Goal: Information Seeking & Learning: Learn about a topic

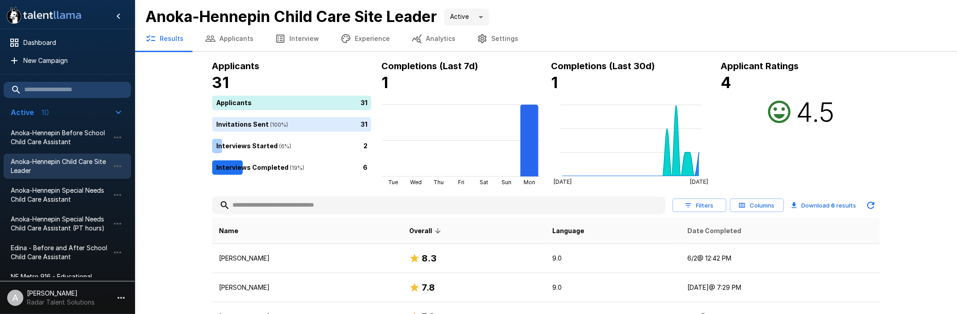
click at [707, 228] on span "Date Completed" at bounding box center [714, 230] width 54 height 11
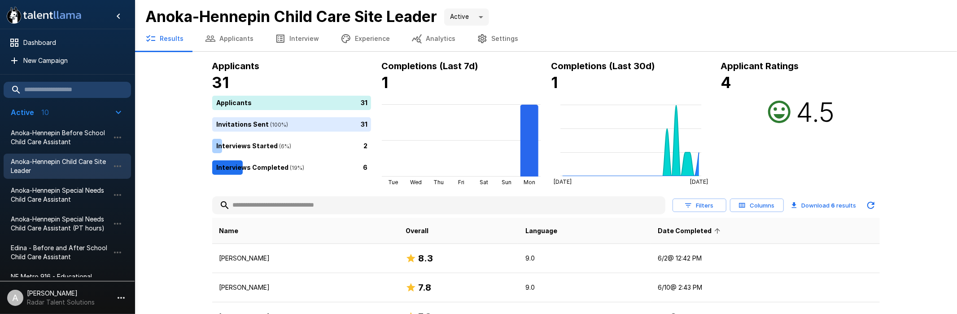
click at [694, 232] on span "Date Completed" at bounding box center [690, 230] width 65 height 11
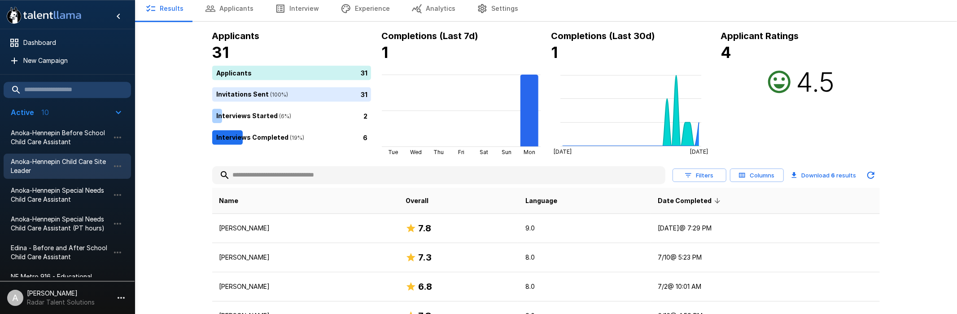
scroll to position [47, 0]
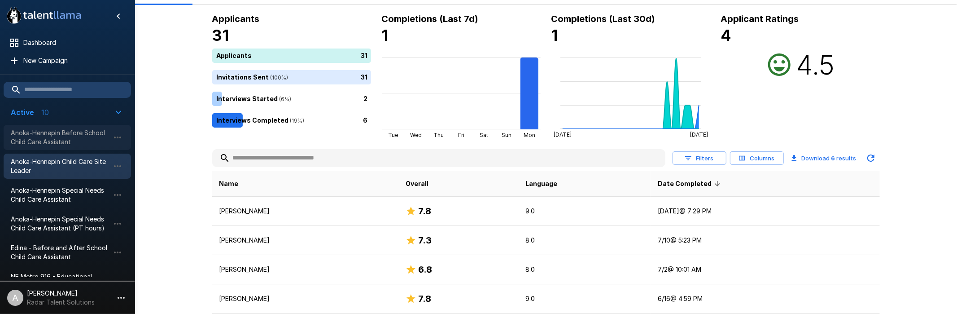
click at [70, 144] on span "Anoka-Hennepin Before School Child Care Assistant" at bounding box center [60, 137] width 99 height 18
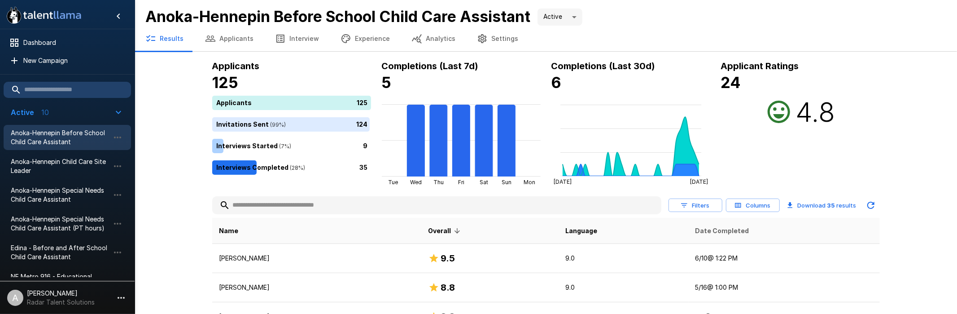
click at [707, 233] on span "Date Completed" at bounding box center [722, 230] width 54 height 11
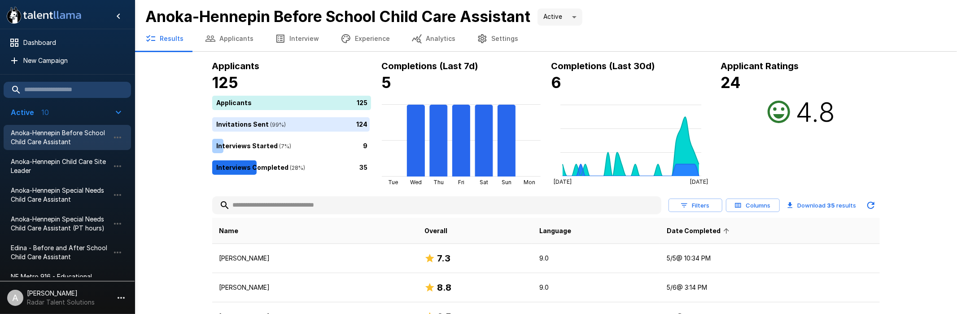
click at [711, 232] on span "Date Completed" at bounding box center [699, 230] width 65 height 11
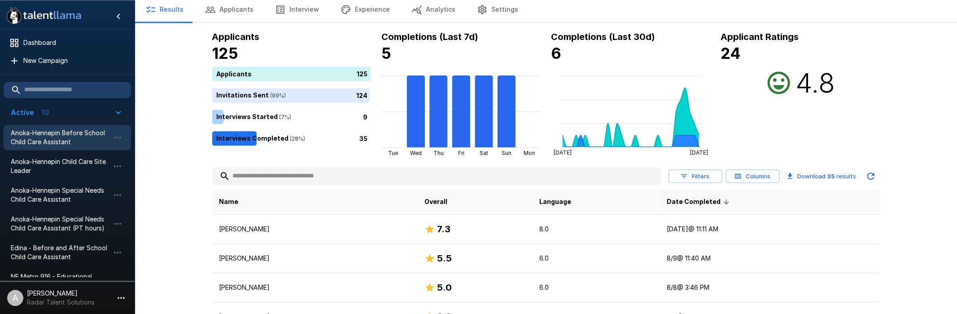
scroll to position [47, 0]
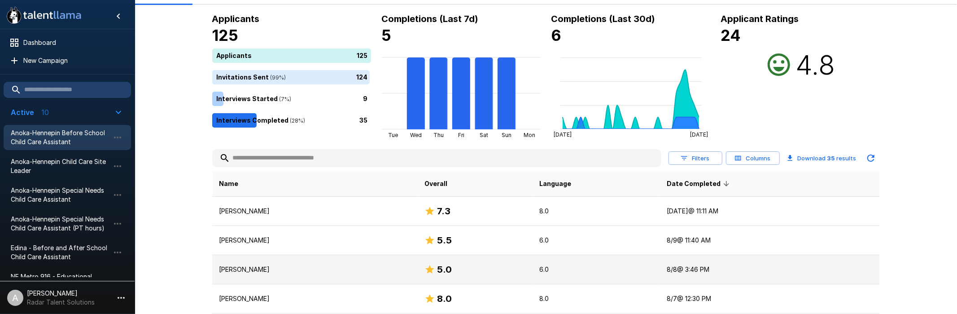
click at [259, 271] on p "[PERSON_NAME]" at bounding box center [314, 269] width 191 height 9
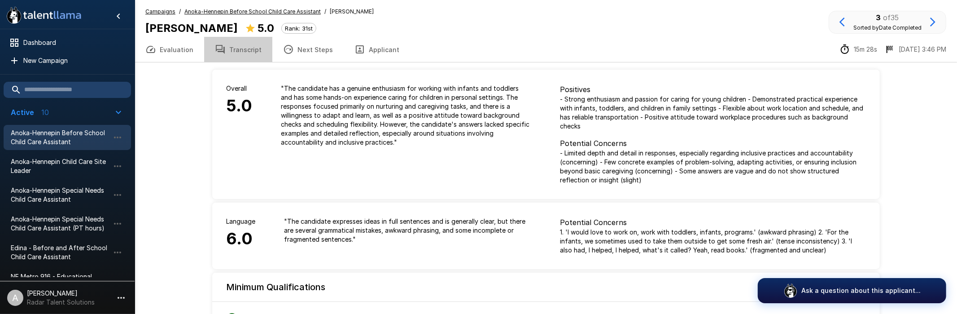
click at [240, 49] on button "Transcript" at bounding box center [238, 49] width 68 height 25
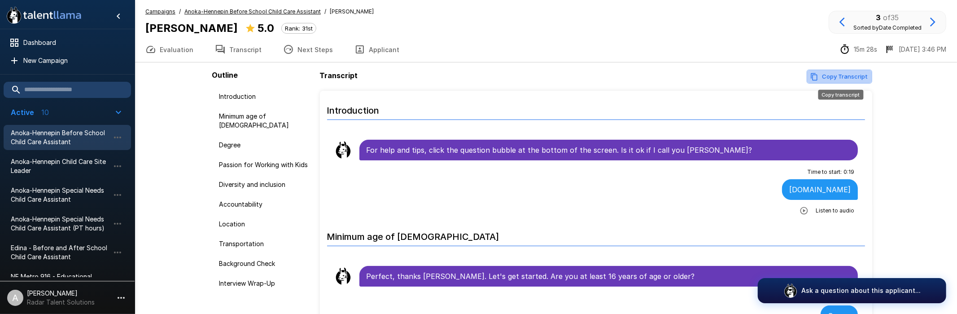
click at [845, 74] on button "Copy Transcript" at bounding box center [838, 77] width 65 height 14
drag, startPoint x: 928, startPoint y: 138, endPoint x: 637, endPoint y: 55, distance: 301.8
click at [928, 138] on div ".st0{fill:#FFFFFF;} .st1{fill:#76a4ed;} Dashboard New Campaign Active 10 Anoka-…" at bounding box center [546, 182] width 822 height 365
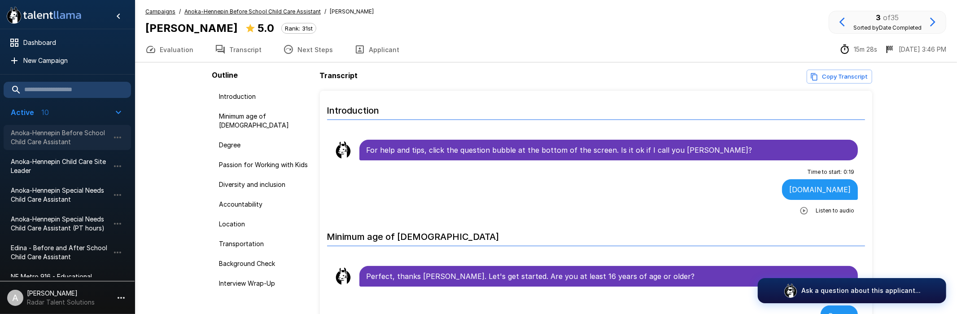
click at [67, 140] on span "Anoka-Hennepin Before School Child Care Assistant" at bounding box center [60, 137] width 99 height 18
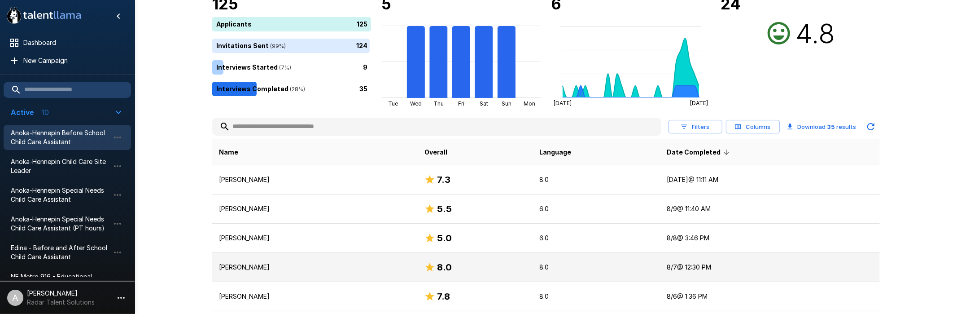
scroll to position [94, 0]
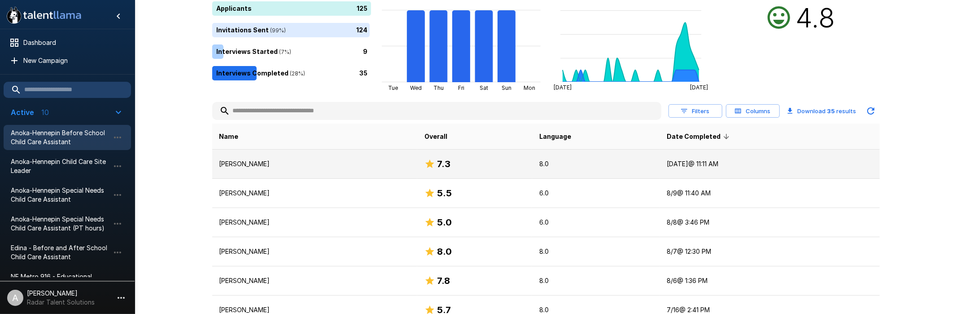
click at [384, 157] on td "[PERSON_NAME]" at bounding box center [314, 163] width 205 height 29
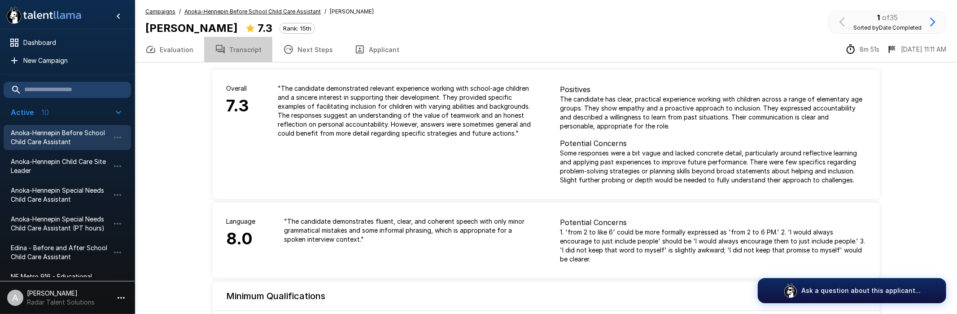
click at [238, 49] on button "Transcript" at bounding box center [238, 49] width 68 height 25
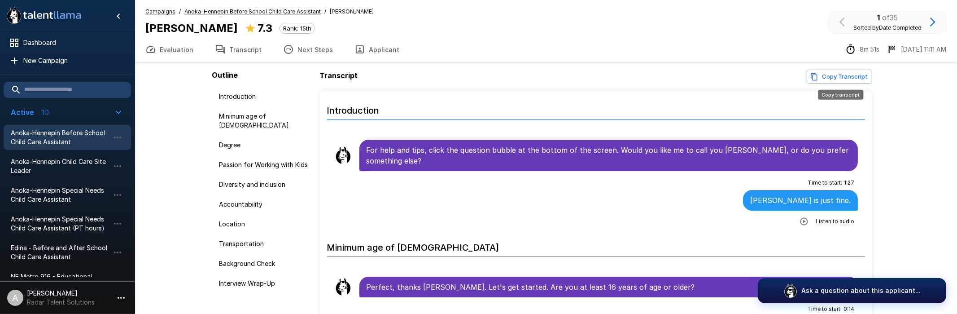
click at [863, 74] on button "Copy Transcript" at bounding box center [838, 77] width 65 height 14
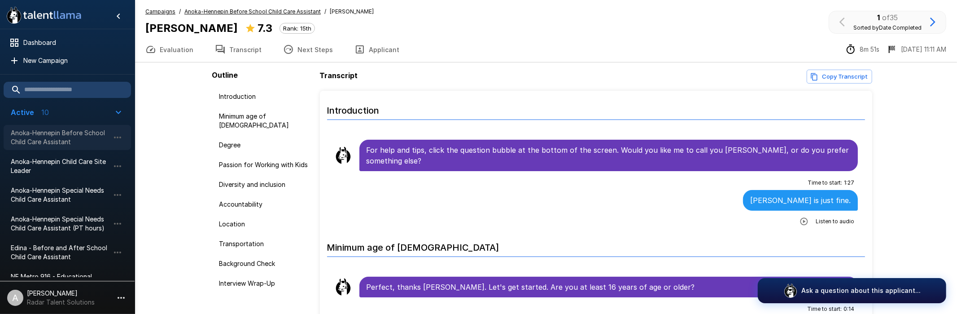
click at [38, 136] on span "Anoka-Hennepin Before School Child Care Assistant" at bounding box center [60, 137] width 99 height 18
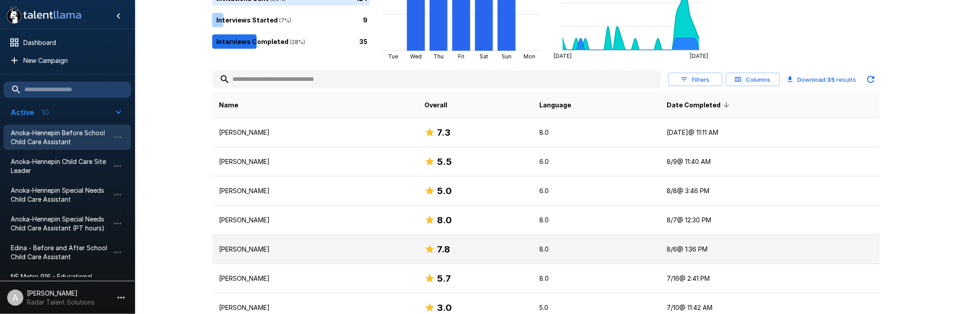
scroll to position [141, 0]
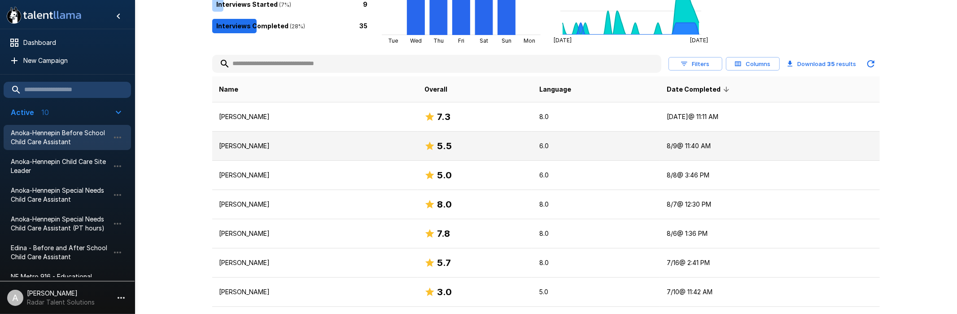
click at [324, 142] on p "[PERSON_NAME]" at bounding box center [314, 145] width 191 height 9
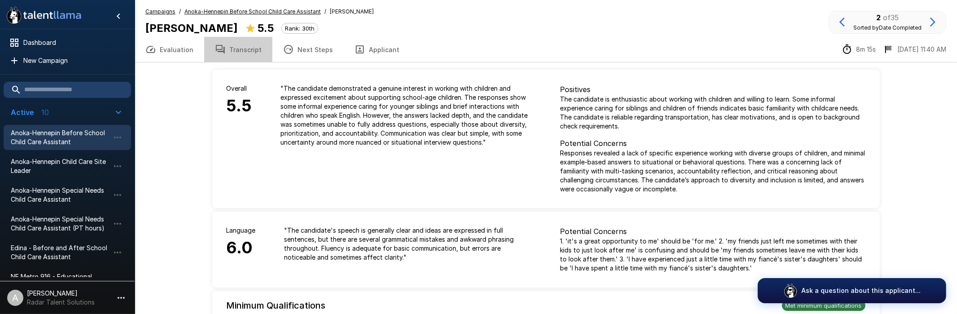
click at [245, 49] on button "Transcript" at bounding box center [238, 49] width 68 height 25
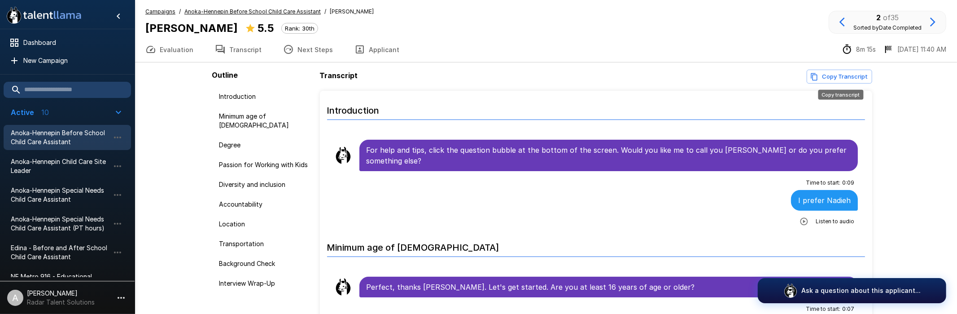
click at [844, 76] on button "Copy Transcript" at bounding box center [838, 77] width 65 height 14
click at [205, 172] on div "Outline Introduction Minimum age of [DEMOGRAPHIC_DATA] Degree Passion for Worki…" at bounding box center [545, 213] width 689 height 302
click at [73, 137] on span "Anoka-Hennepin Before School Child Care Assistant" at bounding box center [60, 137] width 99 height 18
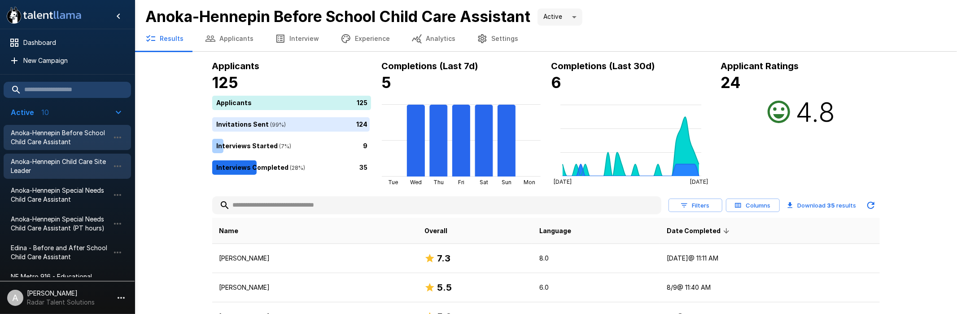
click at [59, 164] on span "Anoka-Hennepin Child Care Site Leader" at bounding box center [60, 166] width 99 height 18
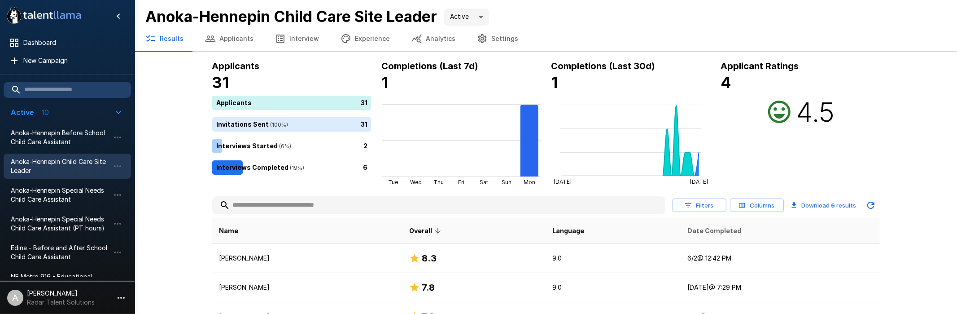
click at [694, 227] on span "Date Completed" at bounding box center [714, 230] width 54 height 11
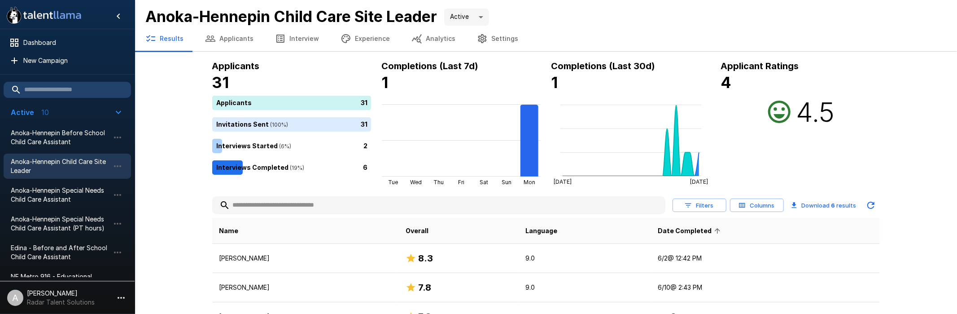
click at [695, 229] on span "Date Completed" at bounding box center [690, 230] width 65 height 11
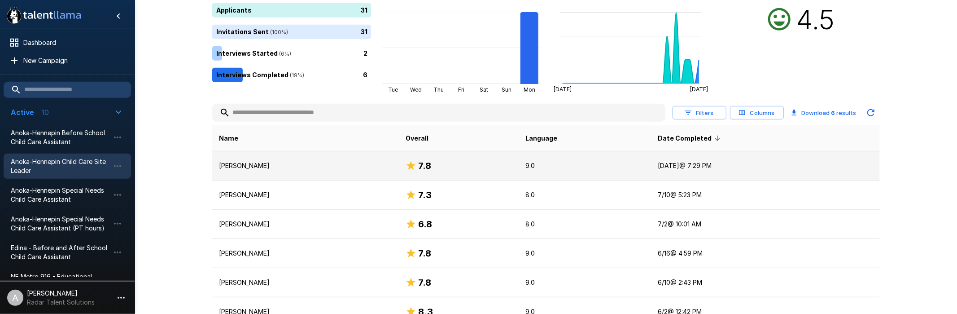
scroll to position [94, 0]
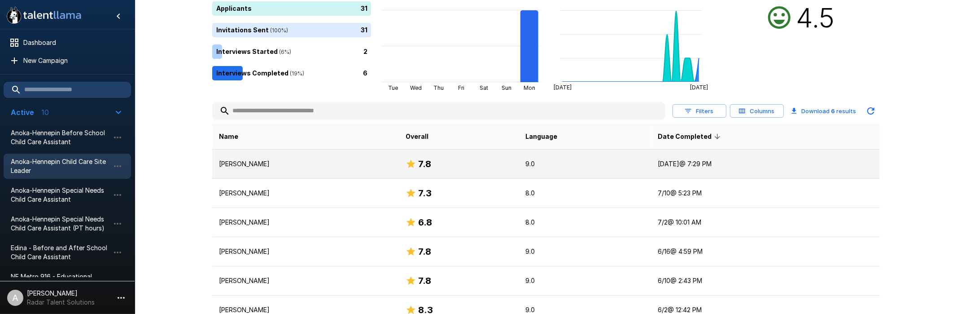
click at [286, 166] on p "[PERSON_NAME]" at bounding box center [305, 163] width 172 height 9
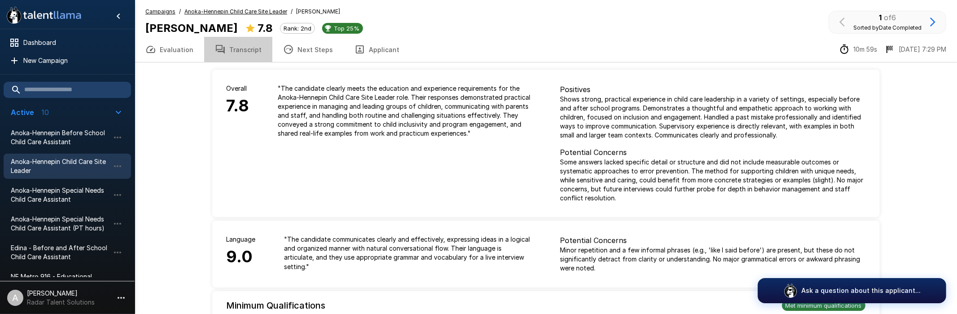
click at [246, 44] on button "Transcript" at bounding box center [238, 49] width 68 height 25
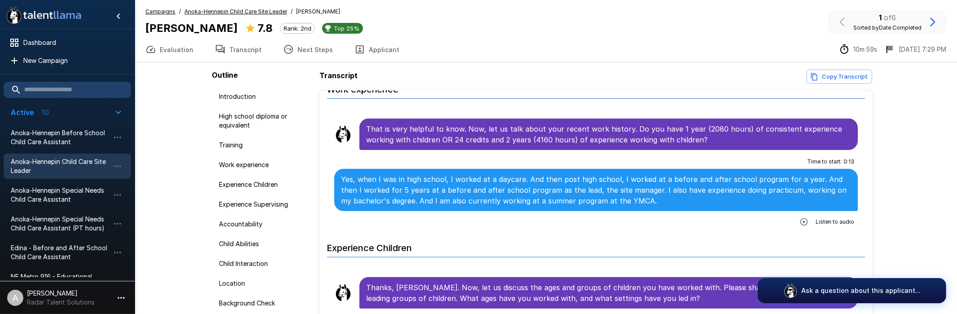
scroll to position [583, 0]
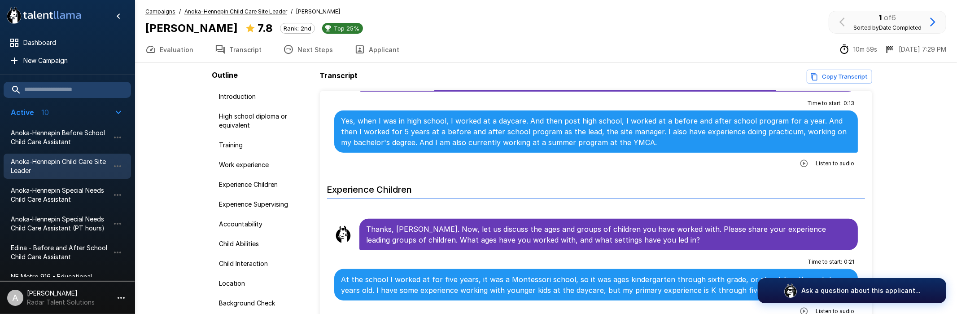
click at [821, 73] on button "Copy Transcript" at bounding box center [838, 77] width 65 height 14
click at [82, 195] on span "Anoka-Hennepin Special Needs Child Care Assistant" at bounding box center [60, 195] width 99 height 18
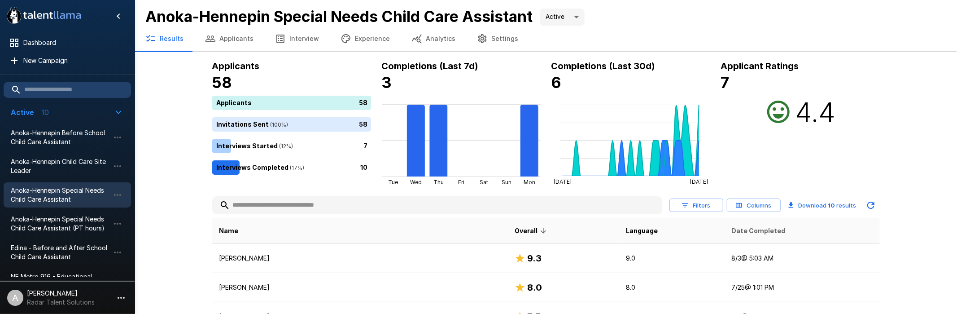
click at [731, 228] on span "Date Completed" at bounding box center [758, 230] width 54 height 11
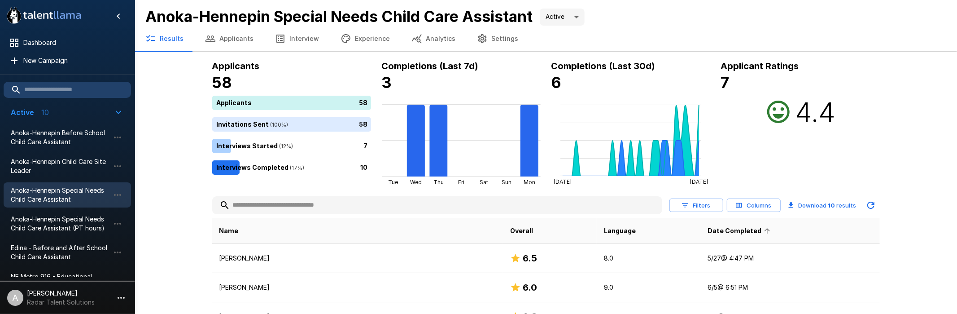
click at [707, 228] on span "Date Completed" at bounding box center [739, 230] width 65 height 11
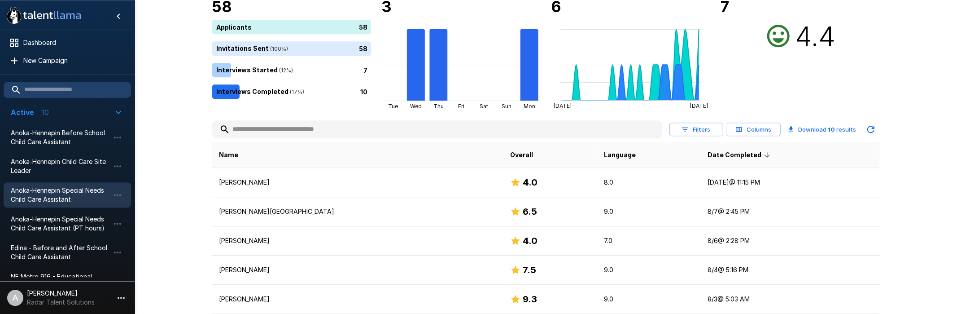
scroll to position [94, 0]
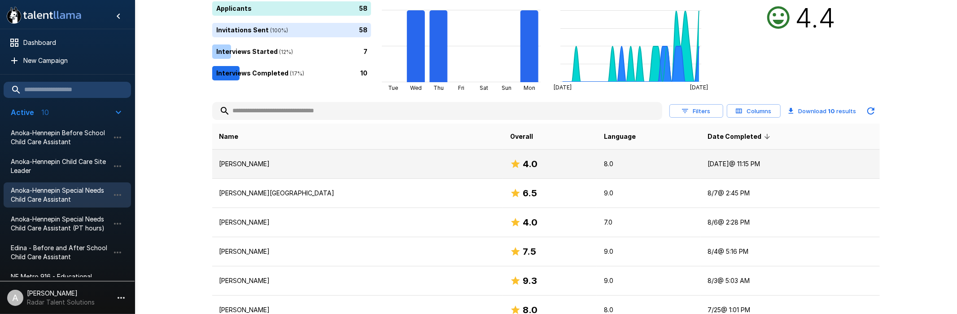
click at [349, 163] on p "[PERSON_NAME]" at bounding box center [357, 163] width 277 height 9
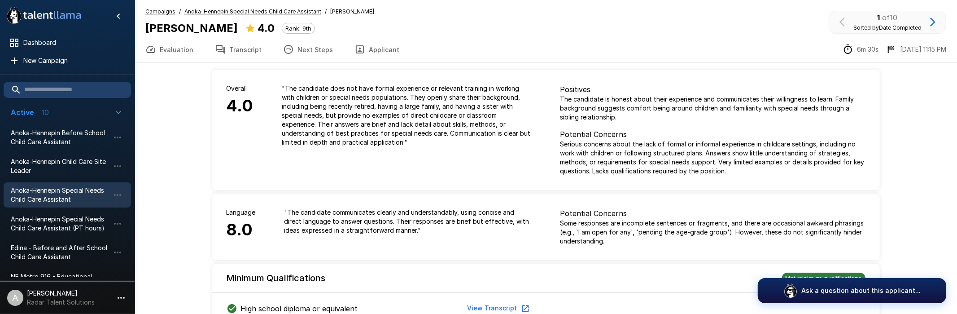
click at [247, 50] on button "Transcript" at bounding box center [238, 49] width 68 height 25
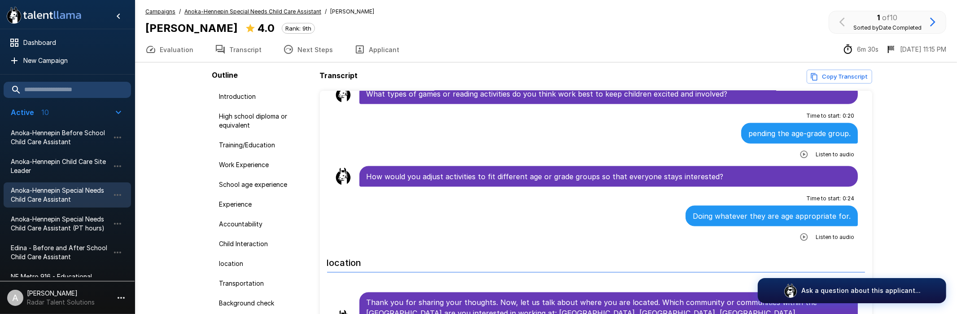
scroll to position [1399, 0]
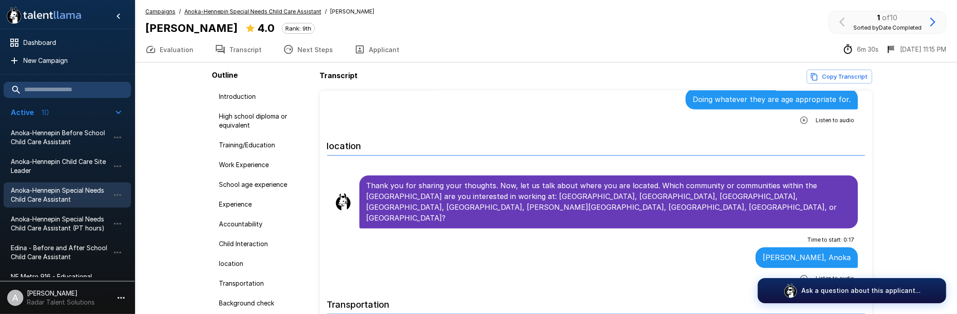
click at [203, 11] on u "Anoka-Hennepin Special Needs Child Care Assistant" at bounding box center [252, 11] width 137 height 7
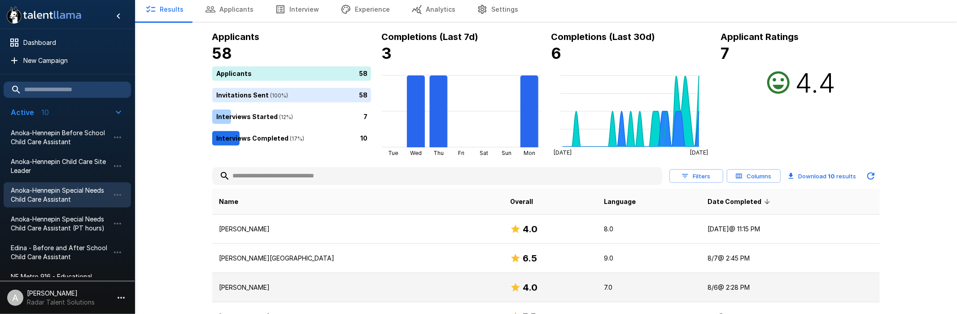
scroll to position [47, 0]
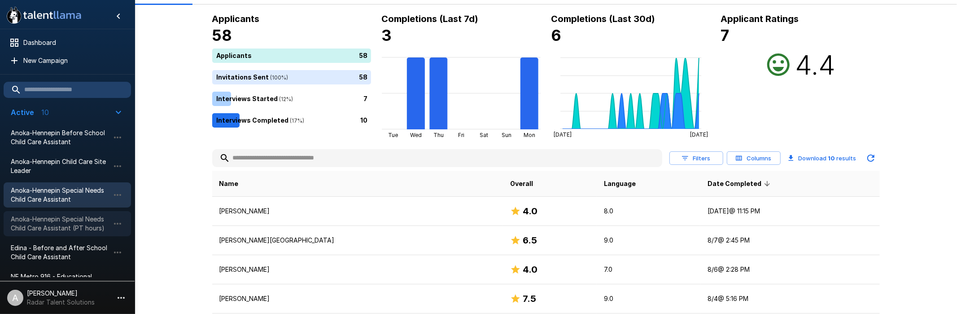
click at [56, 226] on span "Anoka-Hennepin Special Needs Child Care Assistant (PT hours)" at bounding box center [60, 223] width 99 height 18
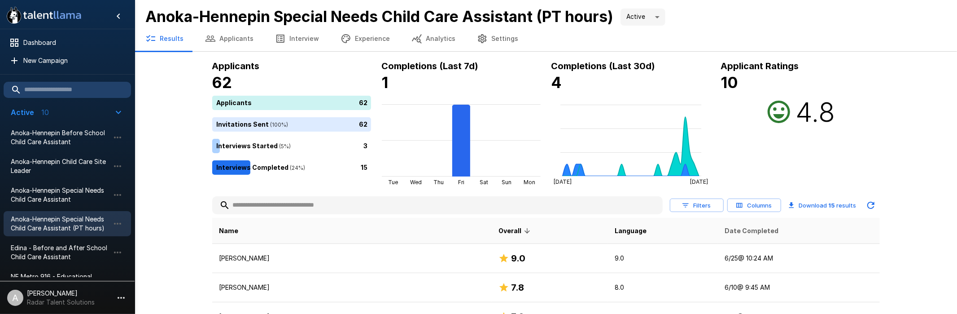
click at [724, 227] on span "Date Completed" at bounding box center [751, 230] width 54 height 11
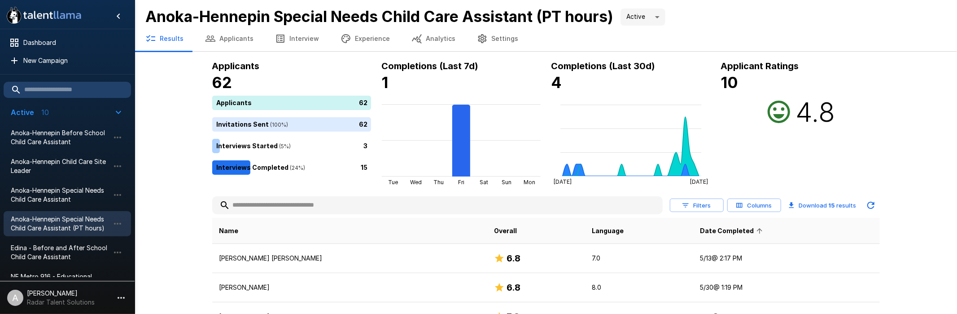
click at [706, 227] on span "Date Completed" at bounding box center [732, 230] width 65 height 11
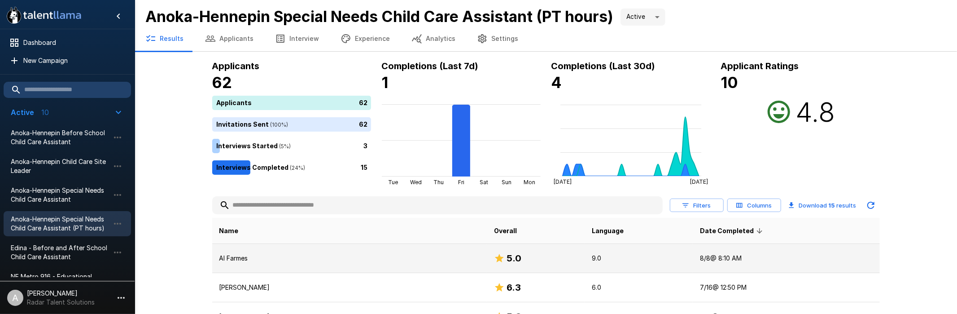
click at [358, 256] on p "Al Farmes" at bounding box center [349, 257] width 261 height 9
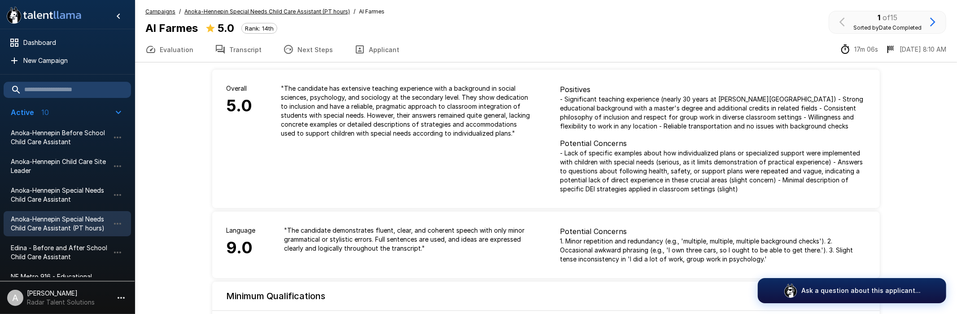
click at [240, 48] on button "Transcript" at bounding box center [238, 49] width 68 height 25
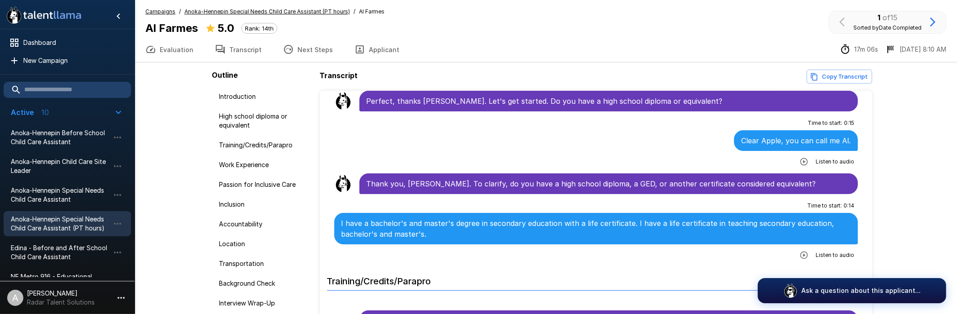
scroll to position [233, 0]
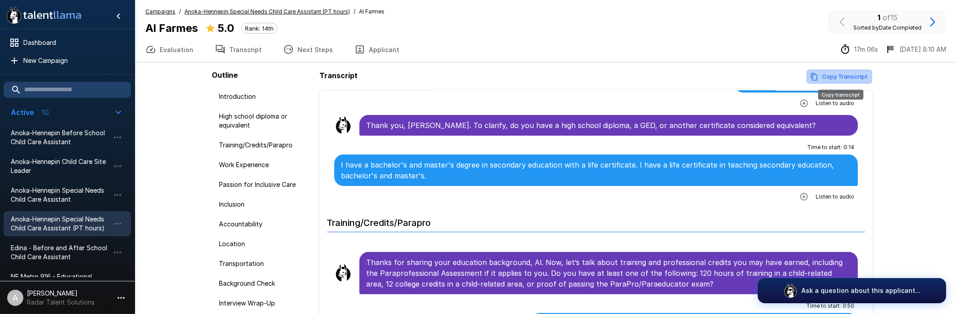
click at [865, 75] on button "Copy Transcript" at bounding box center [838, 77] width 65 height 14
click at [71, 134] on span "Anoka-Hennepin Before School Child Care Assistant" at bounding box center [60, 137] width 99 height 18
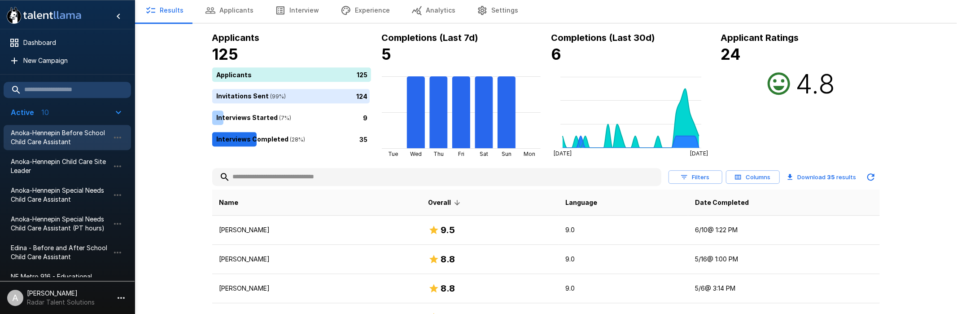
scroll to position [47, 0]
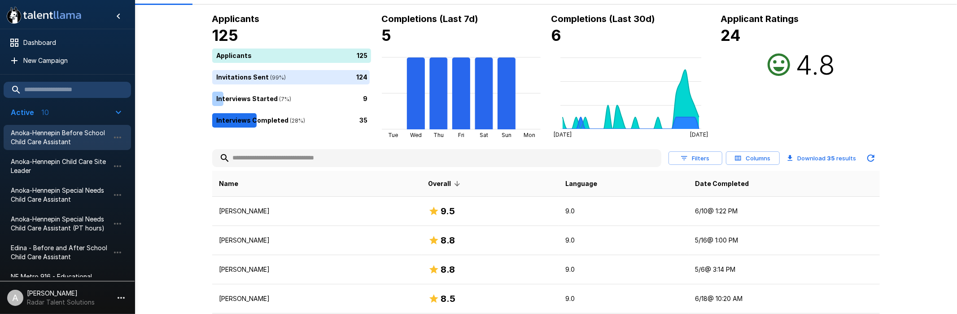
click at [287, 152] on input "text" at bounding box center [436, 158] width 449 height 16
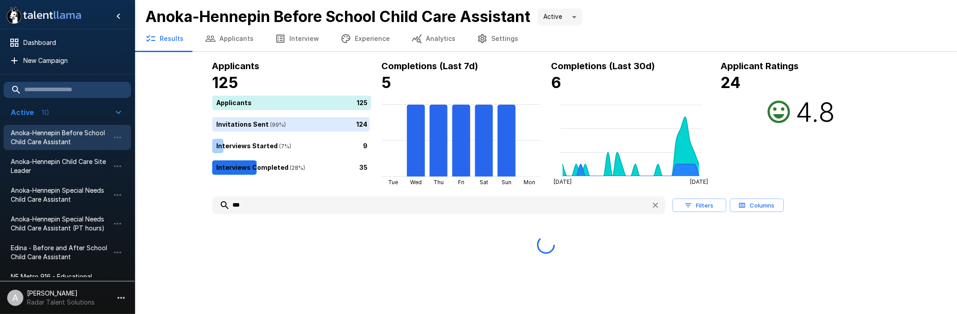
scroll to position [0, 0]
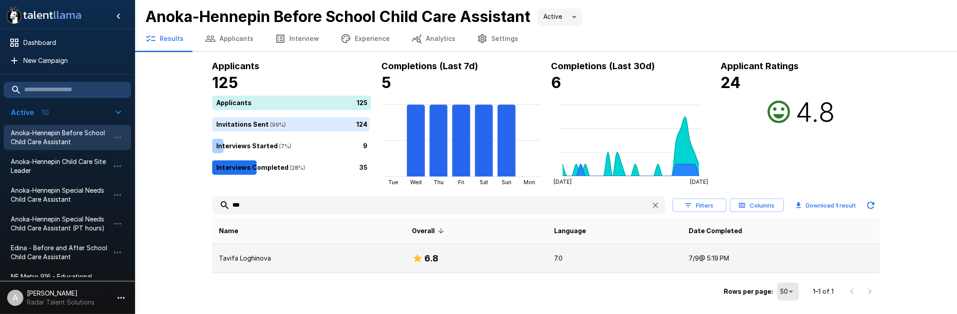
type input "***"
click at [301, 258] on p "Tavifa Loghinova" at bounding box center [308, 257] width 179 height 9
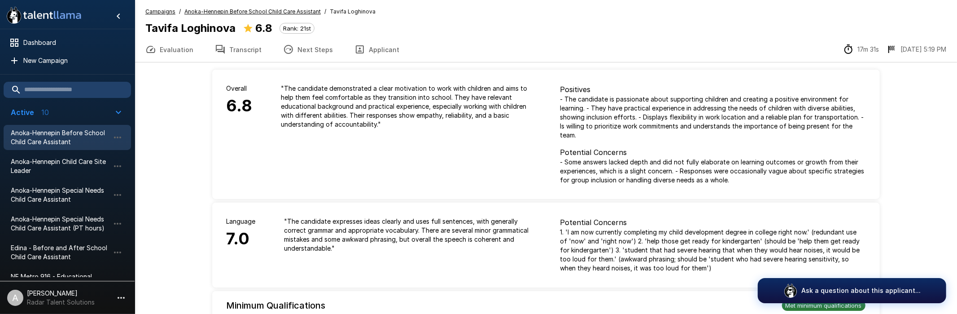
click at [231, 48] on button "Transcript" at bounding box center [238, 49] width 68 height 25
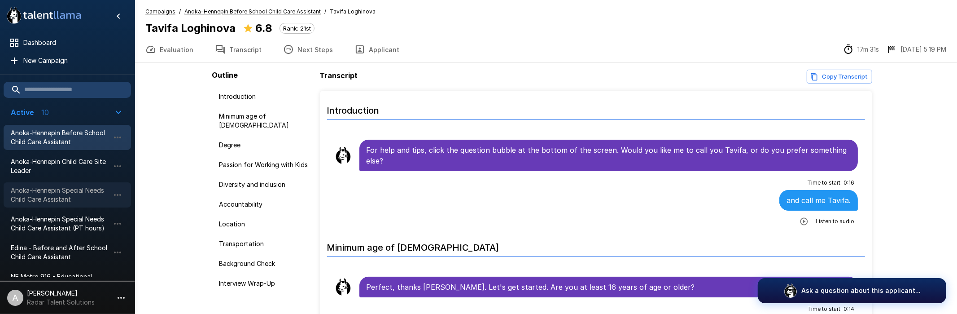
click at [69, 198] on span "Anoka-Hennepin Special Needs Child Care Assistant" at bounding box center [60, 195] width 99 height 18
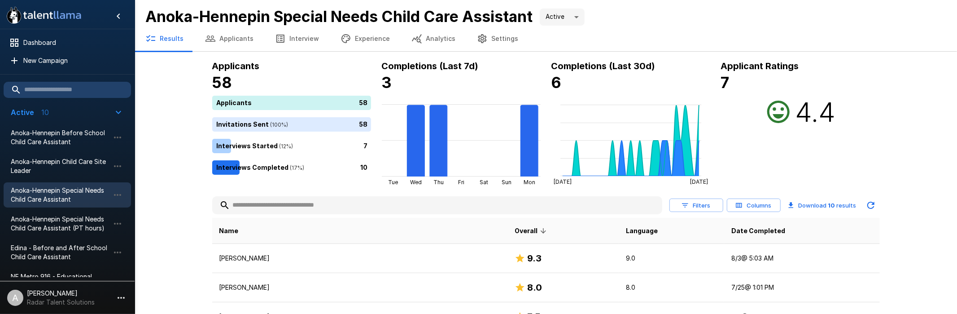
click at [286, 211] on input "text" at bounding box center [437, 205] width 450 height 16
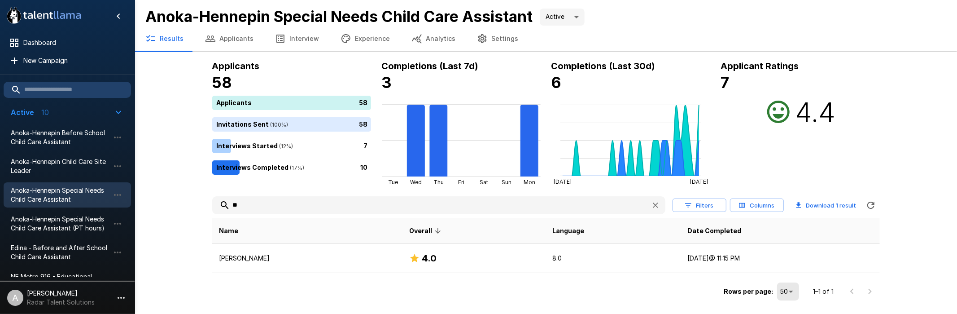
type input "*"
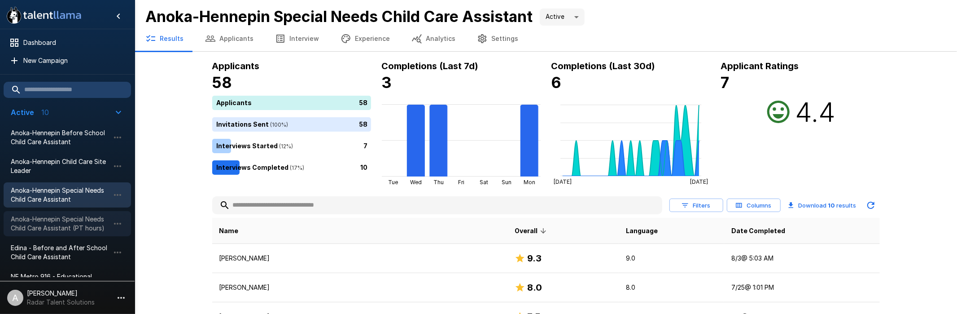
click at [80, 227] on span "Anoka-Hennepin Special Needs Child Care Assistant (PT hours)" at bounding box center [60, 223] width 99 height 18
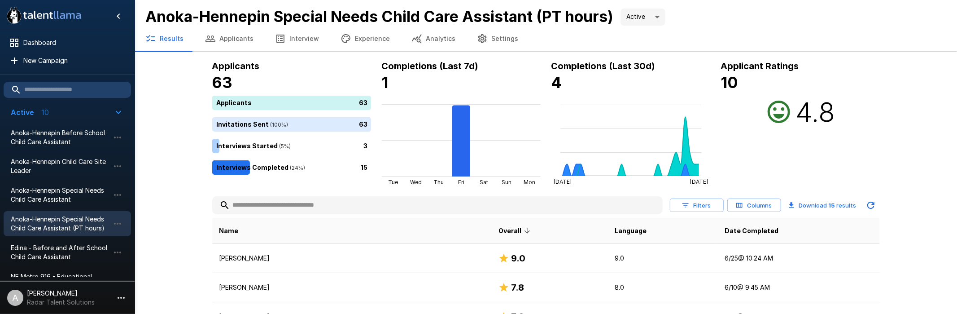
click at [293, 200] on input "text" at bounding box center [437, 205] width 450 height 16
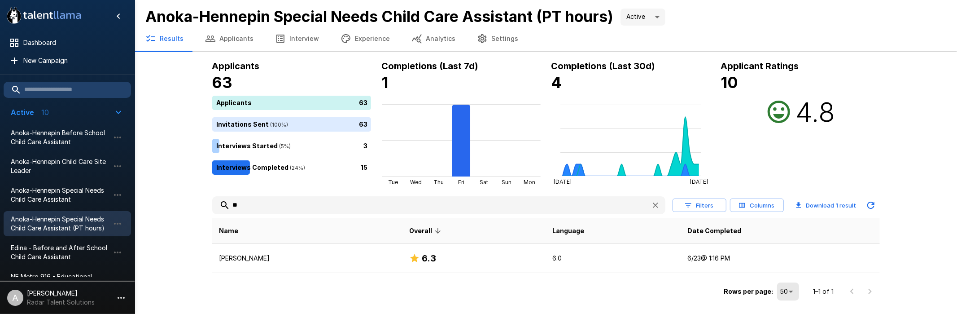
type input "*"
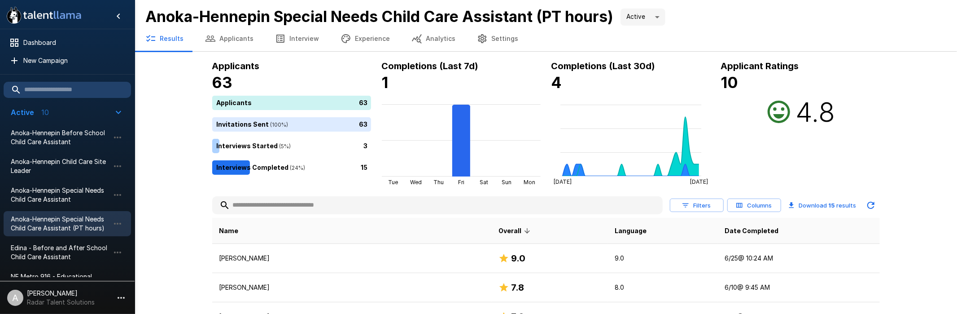
drag, startPoint x: 299, startPoint y: 202, endPoint x: 292, endPoint y: 207, distance: 8.0
click at [295, 205] on input "text" at bounding box center [437, 205] width 450 height 16
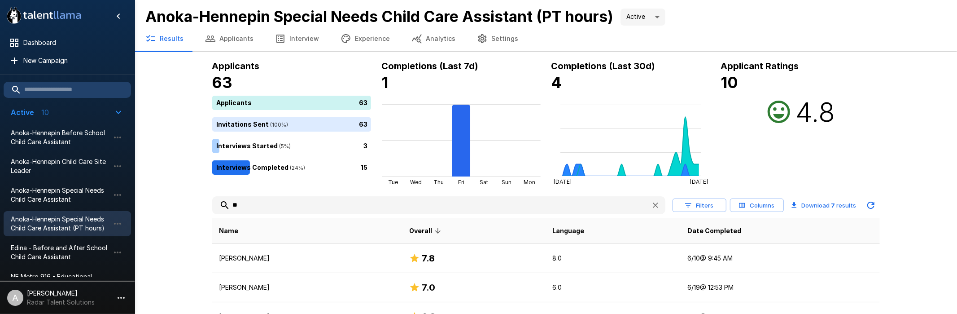
type input "*"
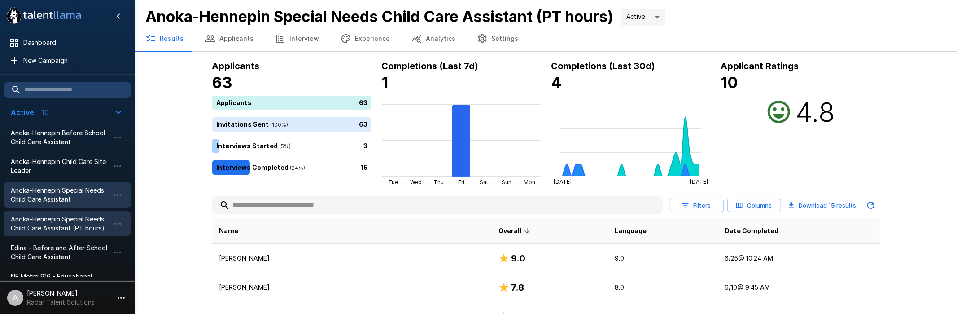
click at [64, 197] on span "Anoka-Hennepin Special Needs Child Care Assistant" at bounding box center [60, 195] width 99 height 18
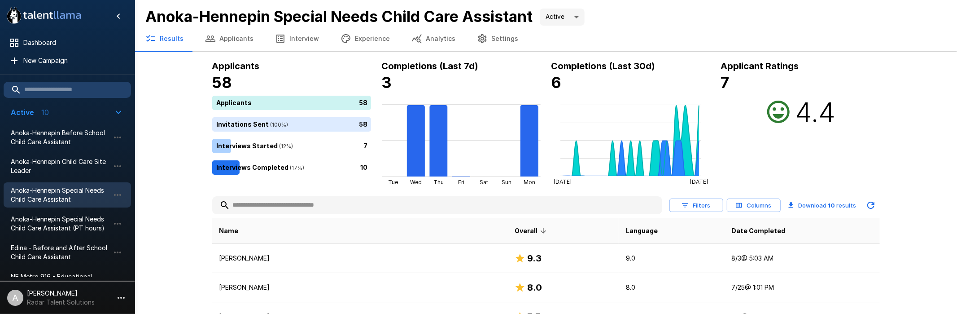
click at [307, 208] on input "text" at bounding box center [437, 205] width 450 height 16
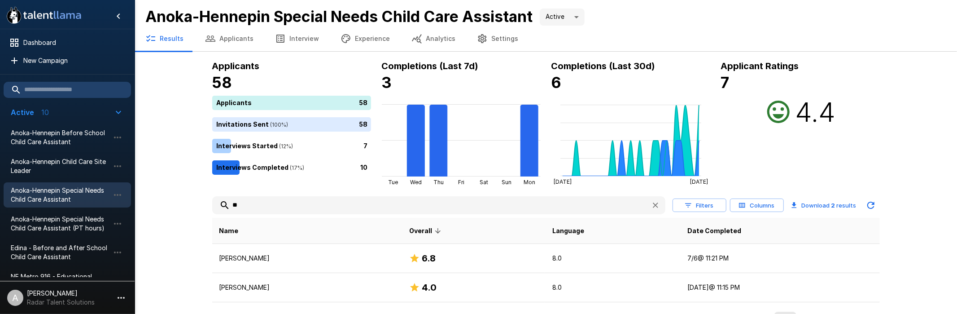
type input "*"
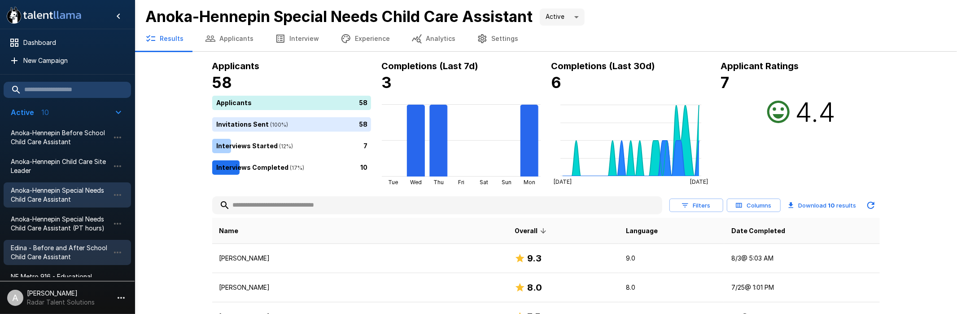
click at [67, 248] on span "Edina - Before and After School Child Care Assistant" at bounding box center [60, 252] width 99 height 18
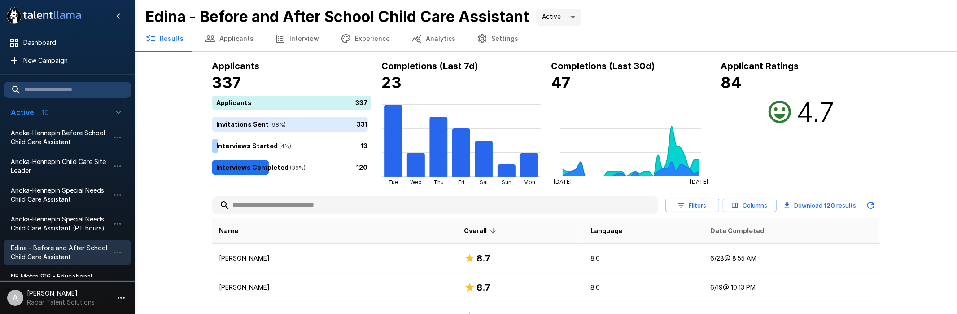
click at [735, 230] on span "Date Completed" at bounding box center [737, 230] width 54 height 11
click at [719, 232] on span "Date Completed" at bounding box center [739, 230] width 65 height 11
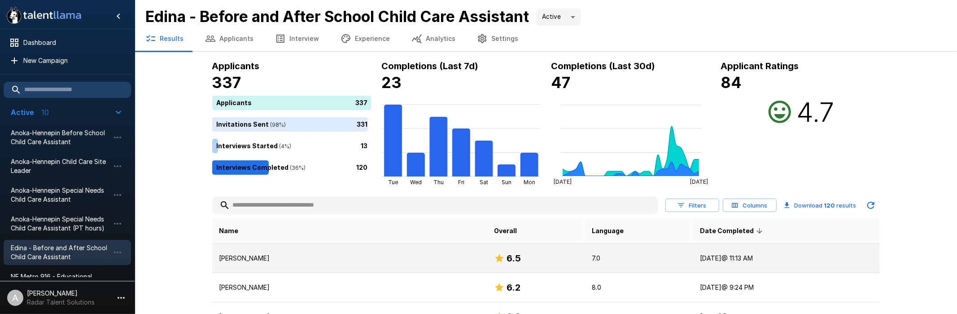
click at [270, 257] on p "[PERSON_NAME]" at bounding box center [349, 257] width 261 height 9
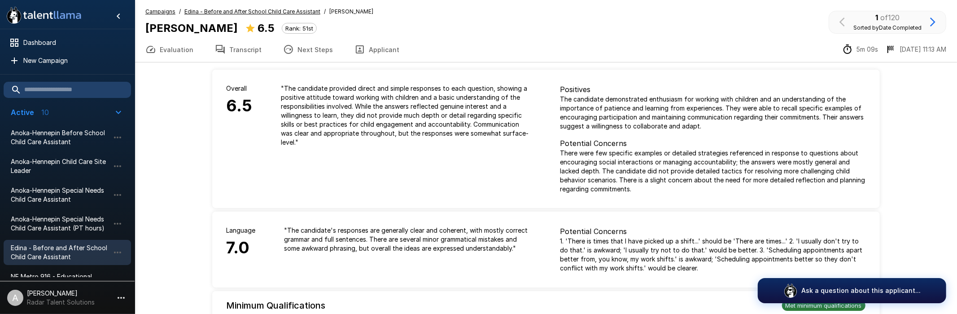
click at [250, 45] on button "Transcript" at bounding box center [238, 49] width 68 height 25
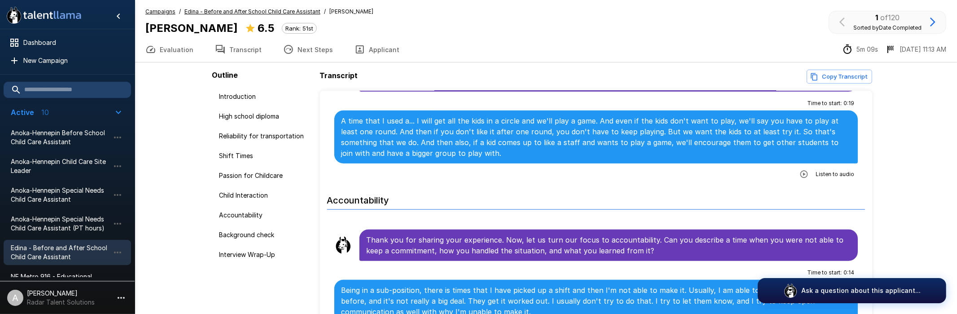
scroll to position [583, 0]
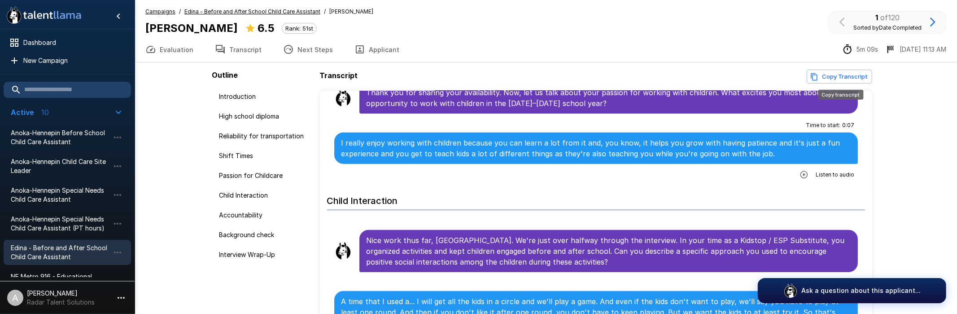
click at [837, 74] on button "Copy Transcript" at bounding box center [838, 77] width 65 height 14
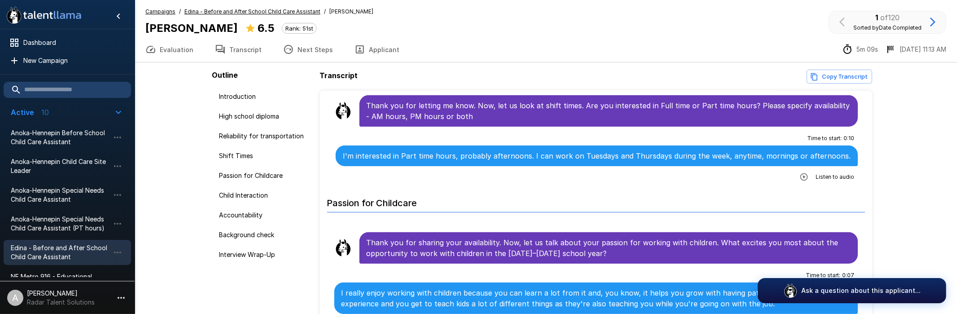
scroll to position [408, 0]
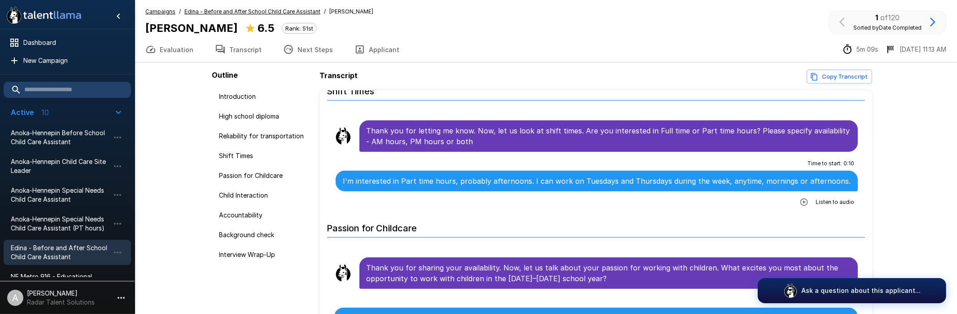
click at [242, 10] on u "Edina - Before and After School Child Care Assistant" at bounding box center [252, 11] width 136 height 7
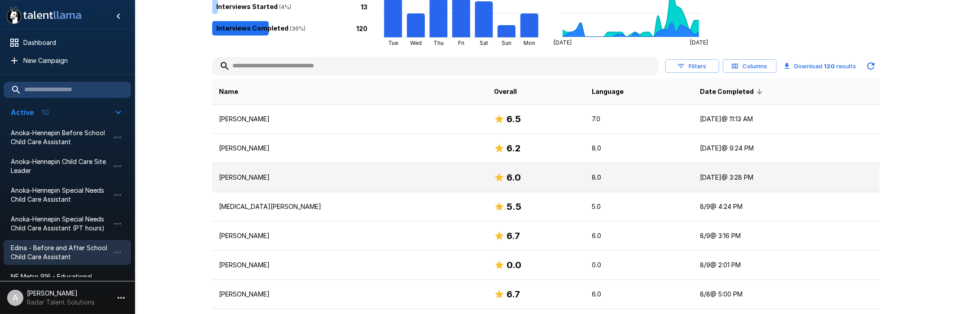
scroll to position [141, 0]
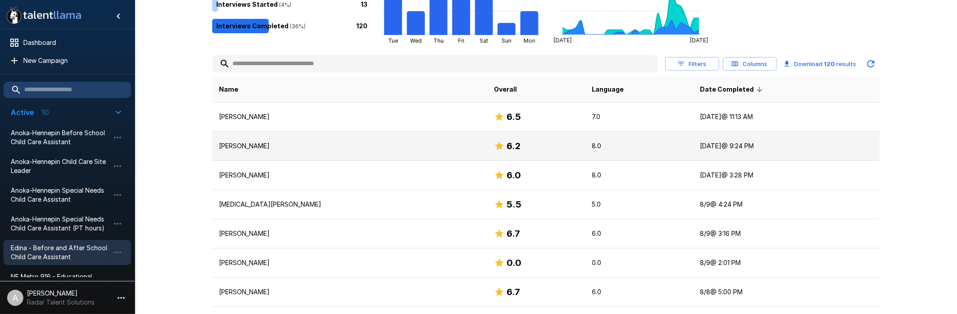
click at [263, 151] on td "[PERSON_NAME]" at bounding box center [349, 145] width 275 height 29
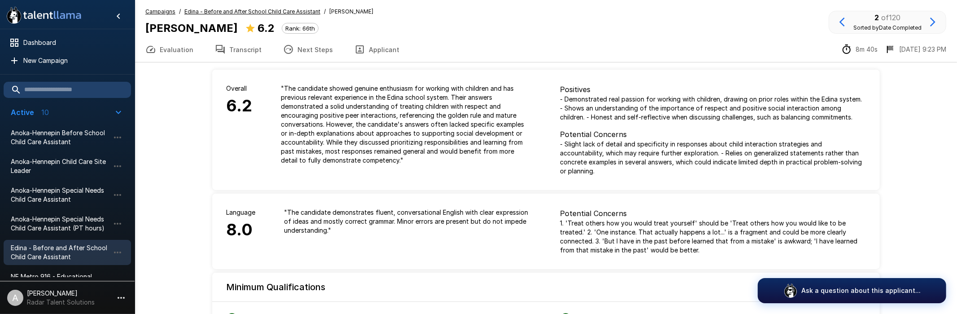
click at [242, 55] on button "Transcript" at bounding box center [238, 49] width 68 height 25
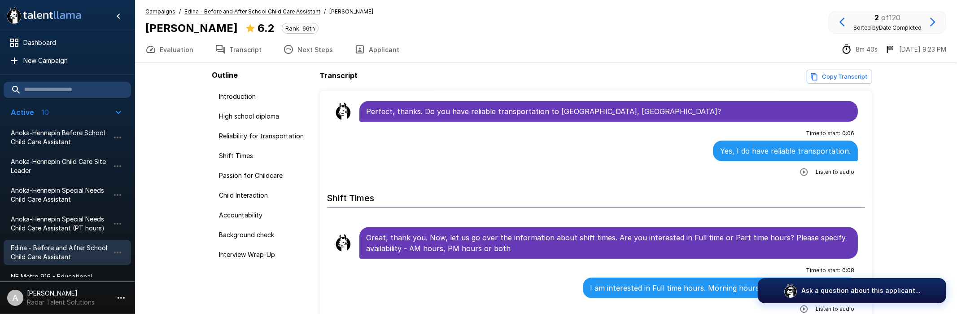
scroll to position [350, 0]
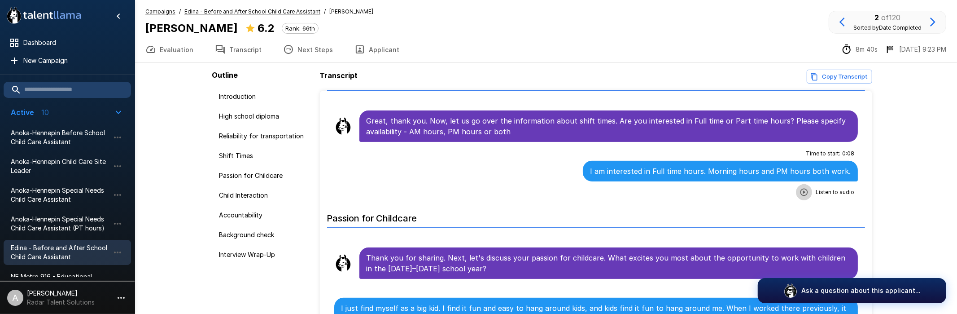
click at [804, 190] on icon "button" at bounding box center [803, 191] width 9 height 9
click at [853, 74] on button "Copy Transcript" at bounding box center [838, 77] width 65 height 14
click at [937, 126] on div ".st0{fill:#FFFFFF;} .st1{fill:#76a4ed;} Dashboard New Campaign Active 10 Anoka-…" at bounding box center [546, 182] width 822 height 365
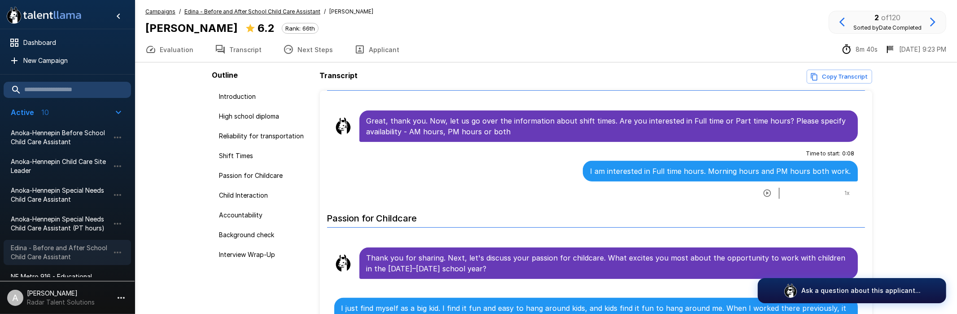
click at [56, 249] on span "Edina - Before and After School Child Care Assistant" at bounding box center [60, 252] width 99 height 18
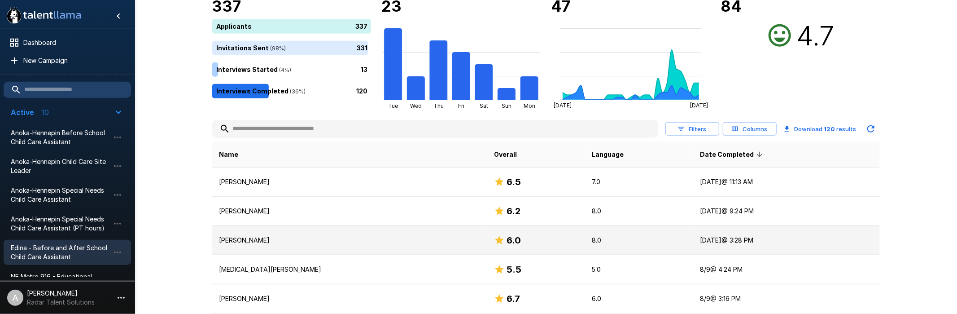
scroll to position [94, 0]
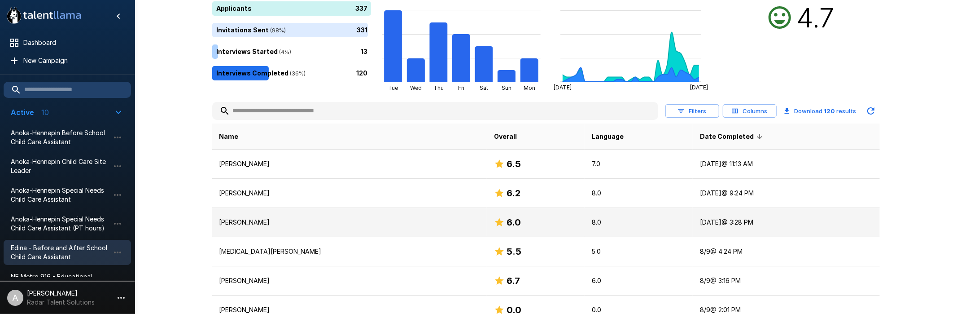
click at [376, 222] on p "[PERSON_NAME]" at bounding box center [349, 222] width 261 height 9
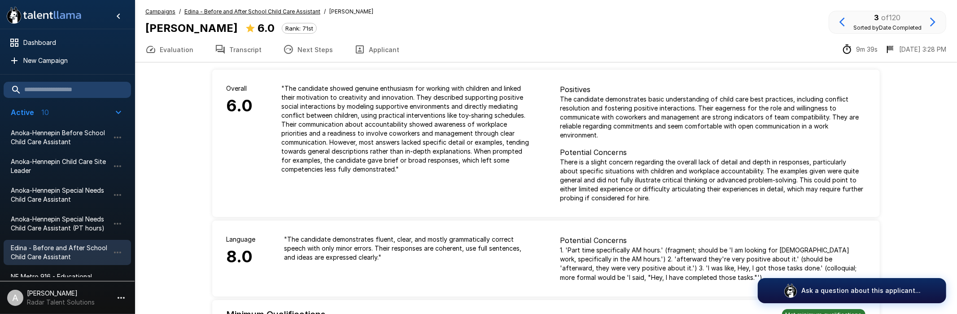
click at [239, 48] on button "Transcript" at bounding box center [238, 49] width 68 height 25
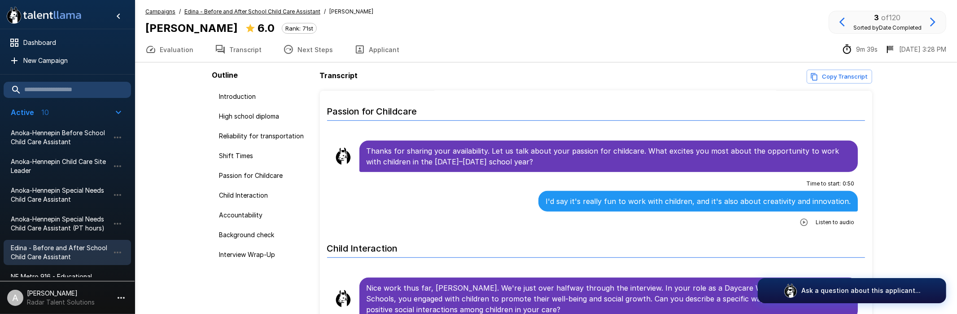
scroll to position [700, 0]
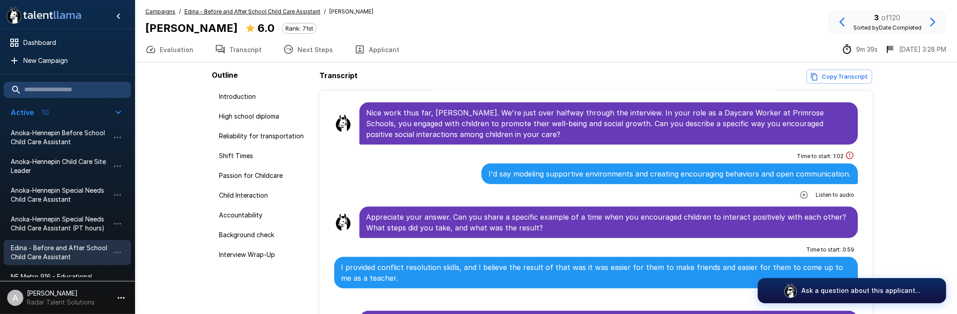
click at [835, 84] on div "Transcript Copy Transcript Introduction For help and tips, click the question b…" at bounding box center [599, 196] width 558 height 252
click at [835, 75] on button "Copy Transcript" at bounding box center [838, 77] width 65 height 14
click at [909, 169] on div ".st0{fill:#FFFFFF;} .st1{fill:#76a4ed;} Dashboard New Campaign Active 10 Anoka-…" at bounding box center [546, 182] width 822 height 365
click at [257, 10] on u "Edina - Before and After School Child Care Assistant" at bounding box center [252, 11] width 136 height 7
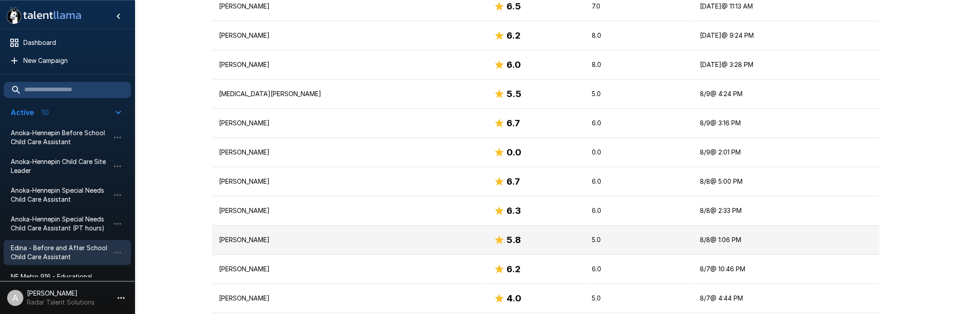
scroll to position [235, 0]
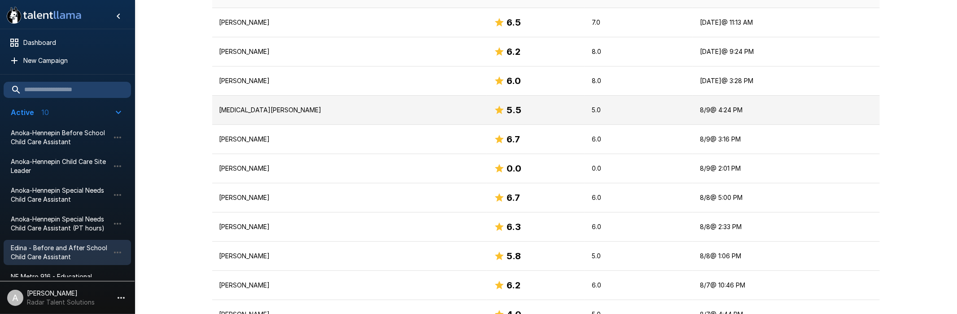
click at [367, 111] on p "[MEDICAL_DATA][PERSON_NAME]" at bounding box center [349, 109] width 261 height 9
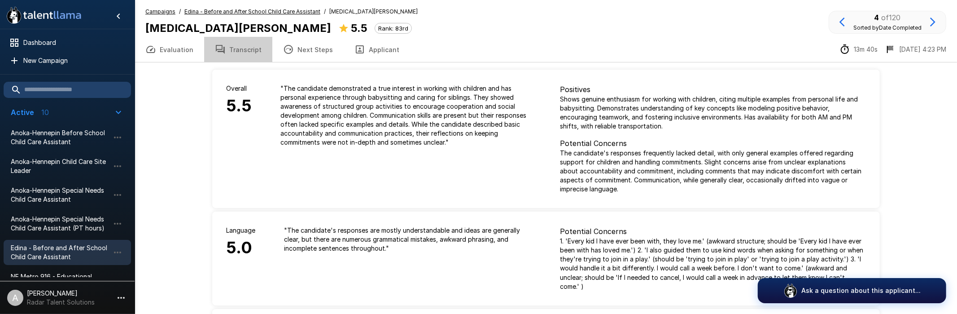
click at [241, 47] on button "Transcript" at bounding box center [238, 49] width 68 height 25
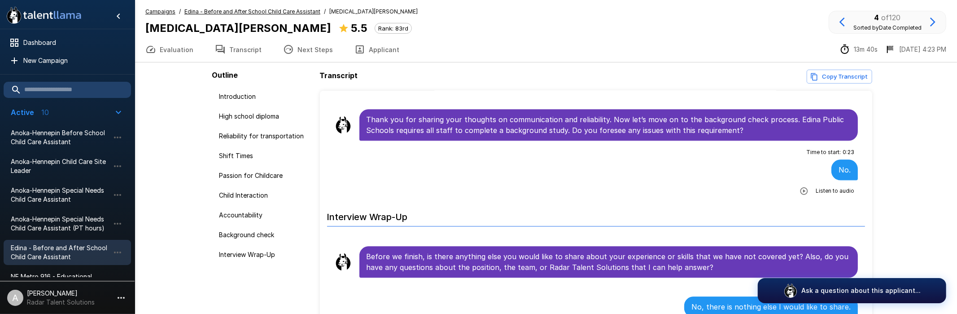
scroll to position [1814, 0]
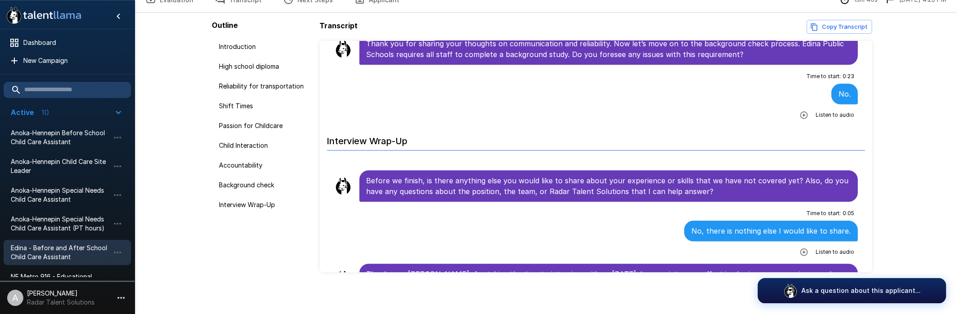
scroll to position [51, 0]
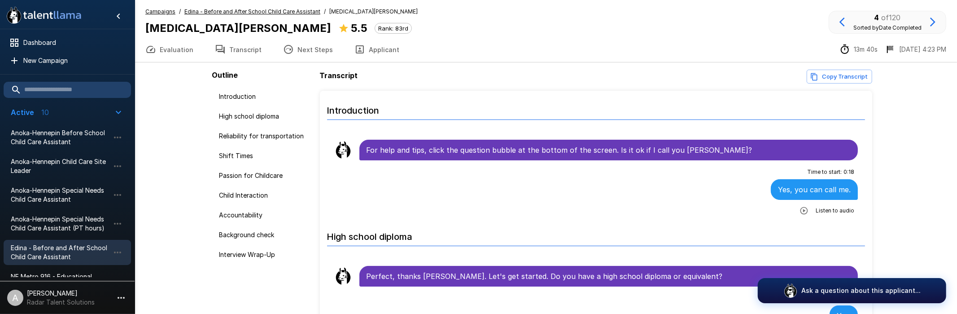
click at [262, 10] on u "Edina - Before and After School Child Care Assistant" at bounding box center [252, 11] width 136 height 7
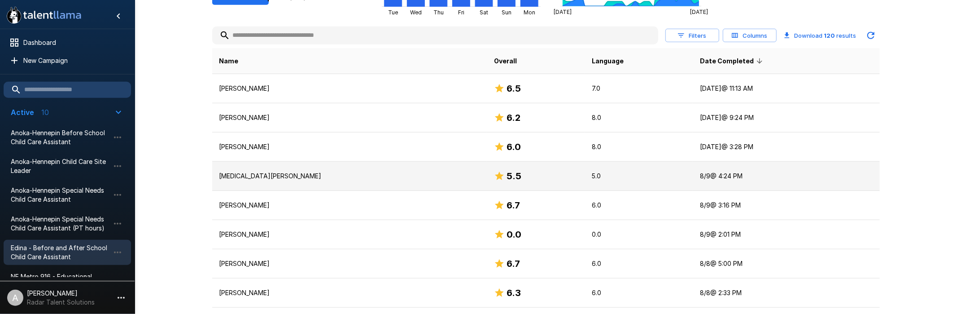
scroll to position [188, 0]
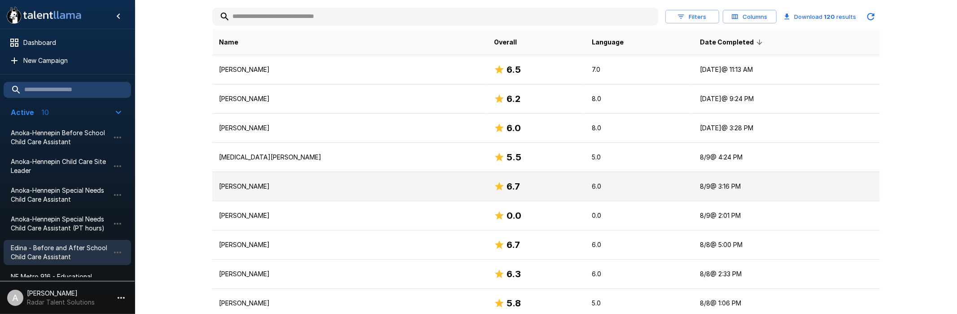
click at [309, 190] on td "[PERSON_NAME]" at bounding box center [349, 186] width 275 height 29
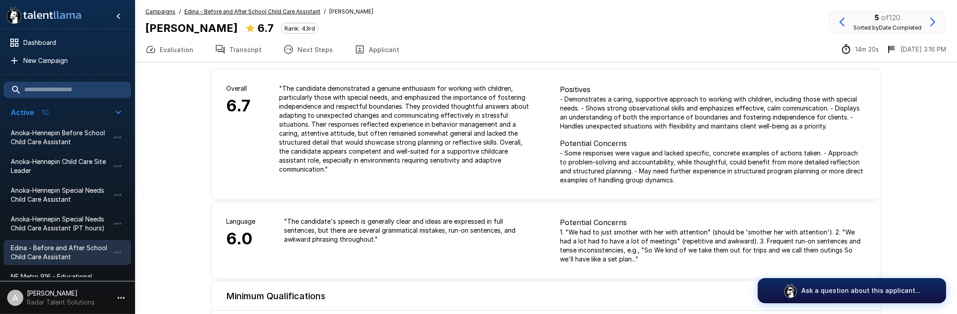
click at [257, 52] on button "Transcript" at bounding box center [238, 49] width 68 height 25
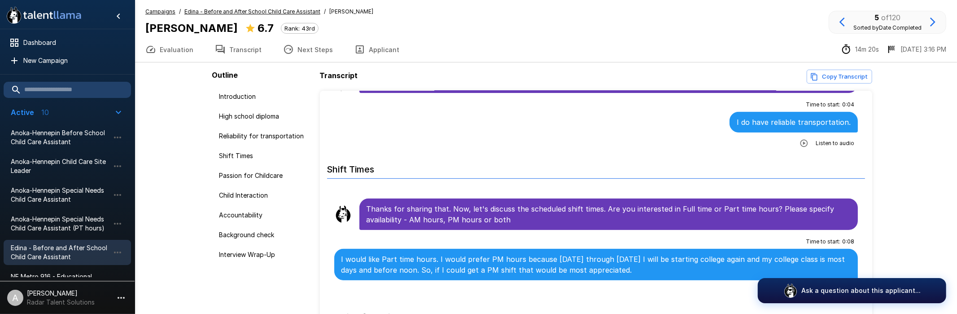
scroll to position [350, 0]
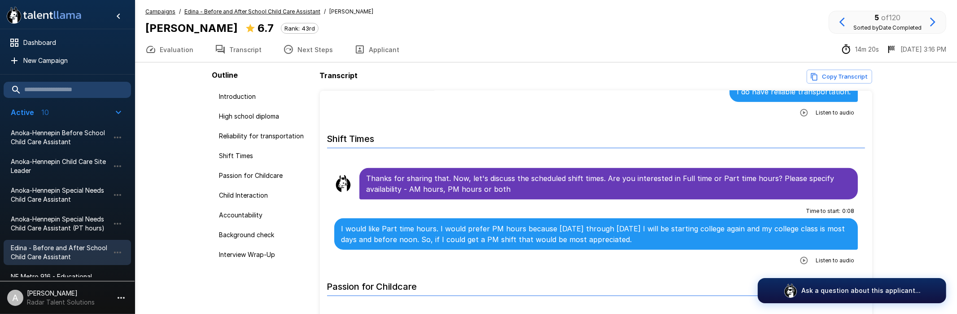
click at [841, 74] on button "Copy Transcript" at bounding box center [838, 77] width 65 height 14
click at [931, 186] on div ".st0{fill:#FFFFFF;} .st1{fill:#76a4ed;} Dashboard New Campaign Active 10 Anoka-…" at bounding box center [546, 182] width 822 height 365
click at [267, 10] on u "Edina - Before and After School Child Care Assistant" at bounding box center [252, 11] width 136 height 7
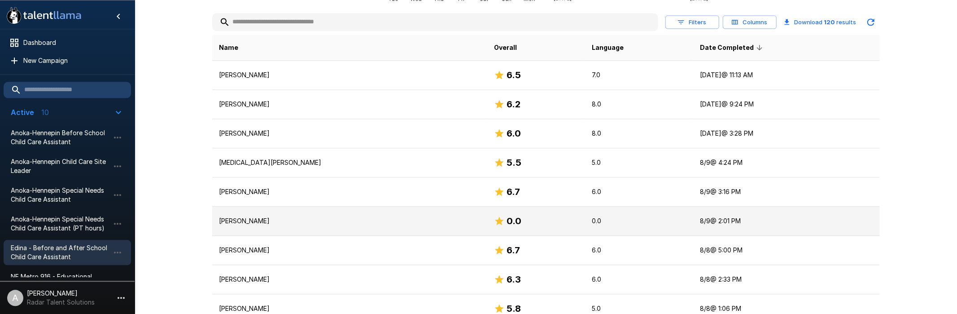
scroll to position [188, 0]
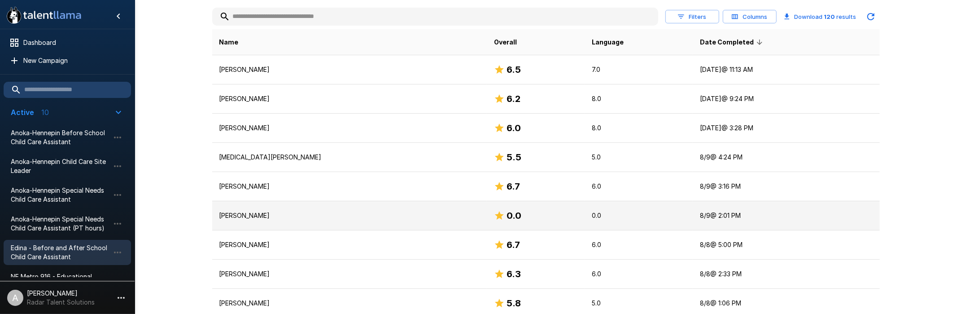
click at [375, 224] on td "[PERSON_NAME]" at bounding box center [349, 215] width 275 height 29
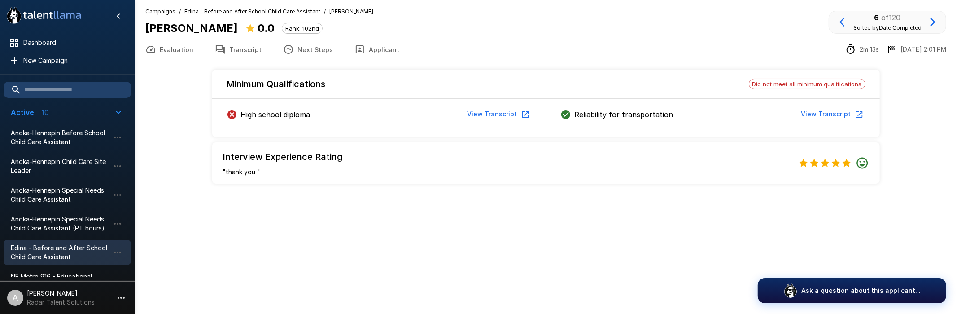
click at [231, 10] on u "Edina - Before and After School Child Care Assistant" at bounding box center [252, 11] width 136 height 7
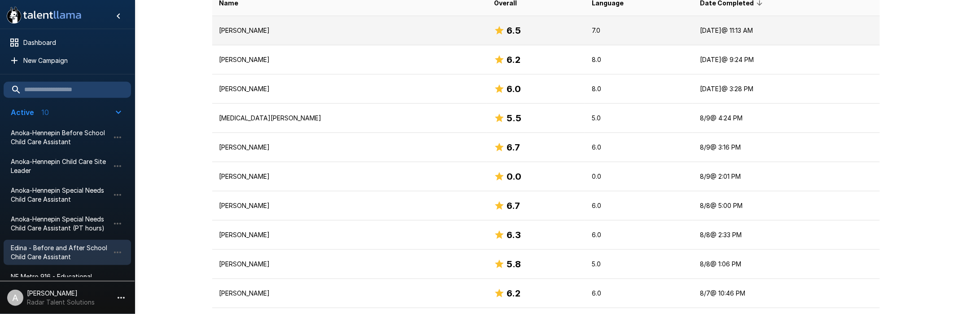
scroll to position [235, 0]
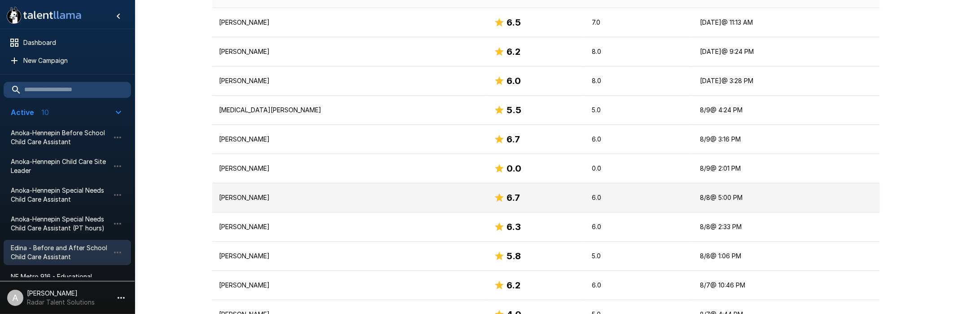
click at [329, 196] on p "[PERSON_NAME]" at bounding box center [349, 197] width 261 height 9
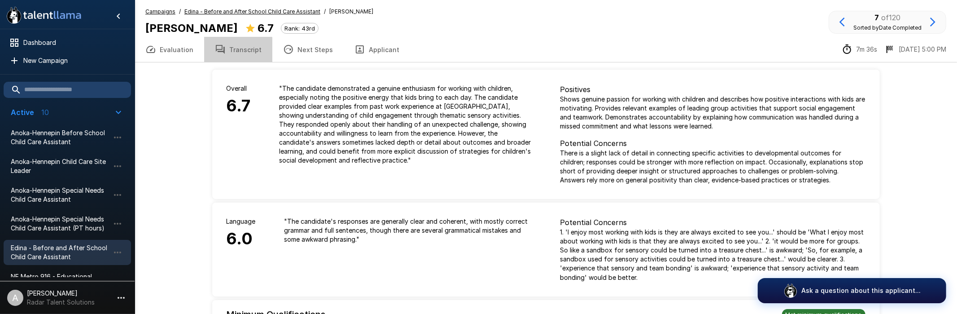
click at [235, 50] on button "Transcript" at bounding box center [238, 49] width 68 height 25
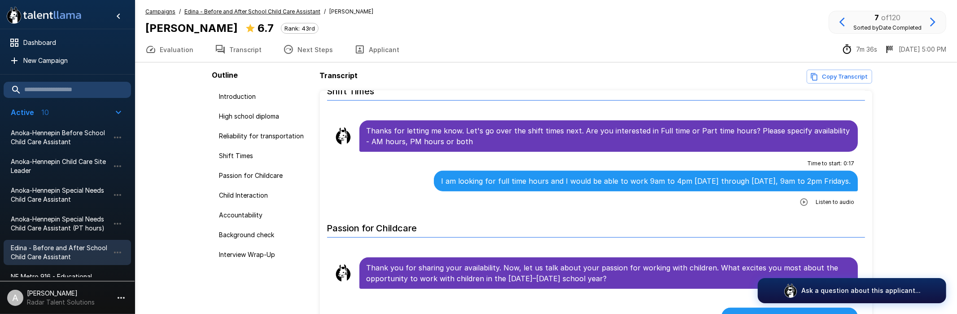
scroll to position [466, 0]
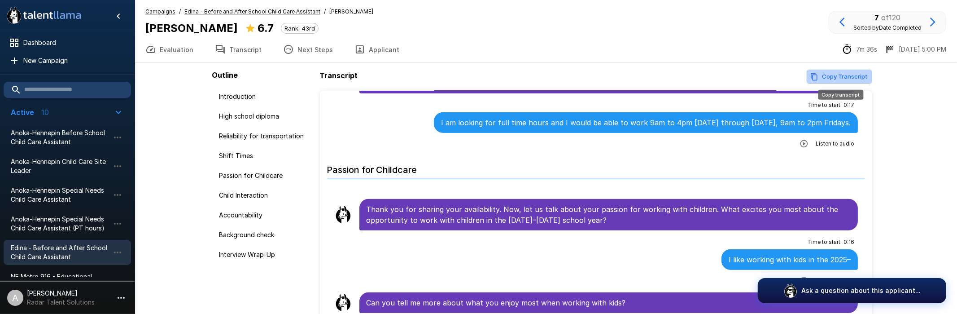
click at [850, 71] on button "Copy Transcript" at bounding box center [838, 77] width 65 height 14
click at [246, 9] on u "Edina - Before and After School Child Care Assistant" at bounding box center [252, 11] width 136 height 7
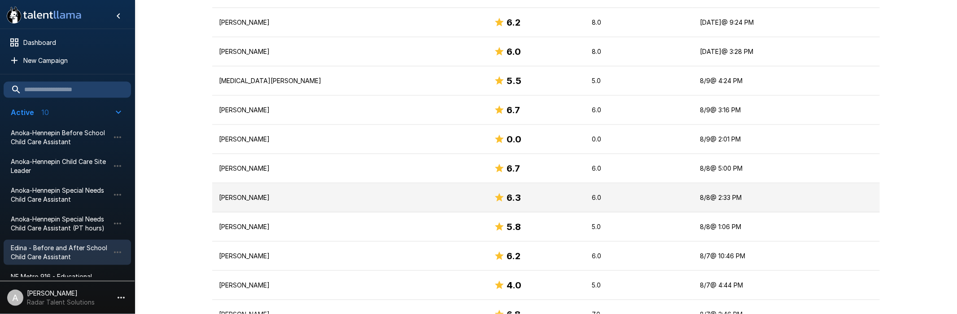
scroll to position [283, 0]
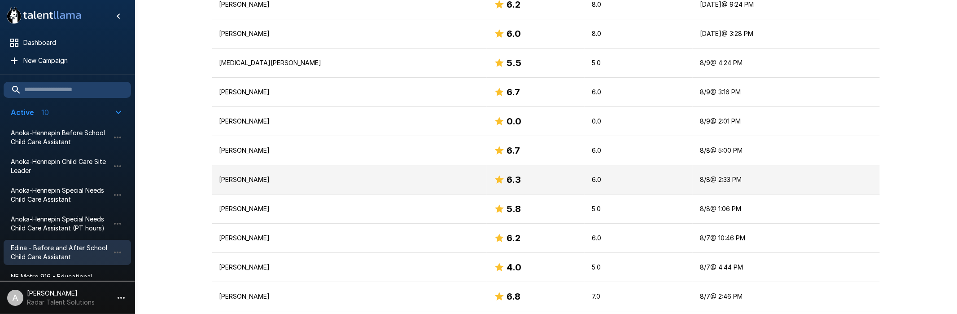
click at [625, 183] on p "6.0" at bounding box center [639, 179] width 94 height 9
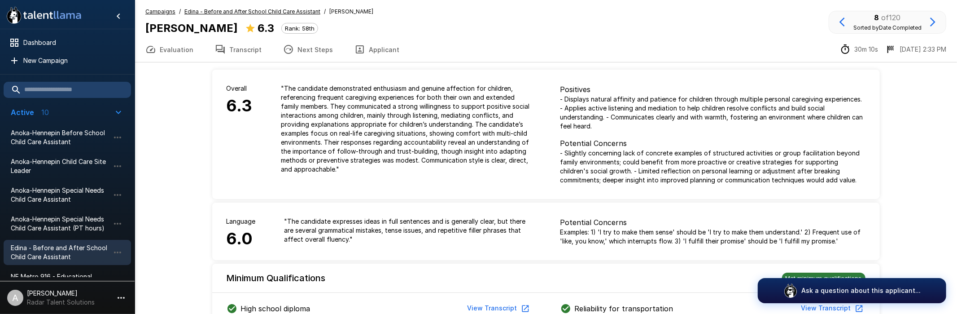
click at [248, 47] on button "Transcript" at bounding box center [238, 49] width 68 height 25
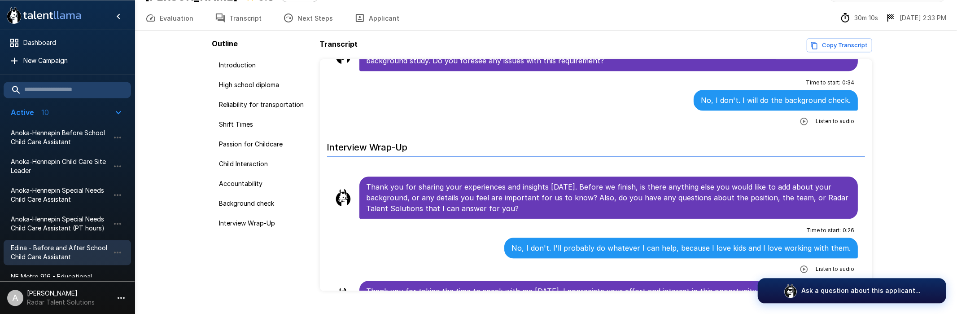
scroll to position [47, 0]
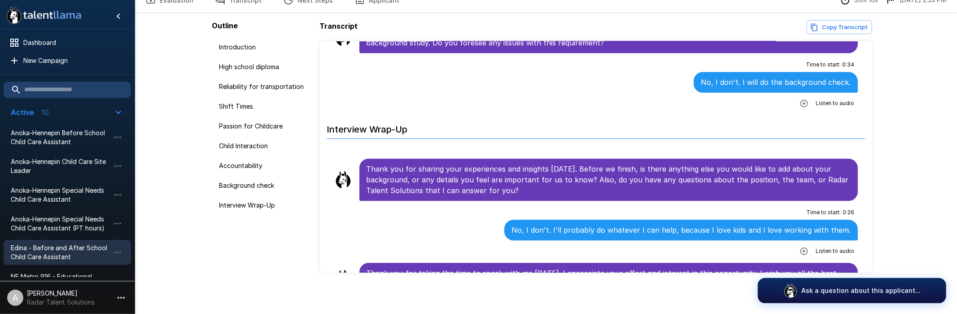
scroll to position [51, 0]
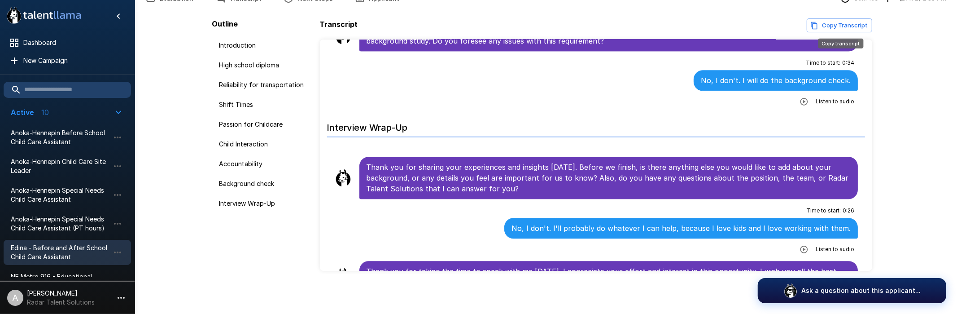
click at [833, 20] on button "Copy Transcript" at bounding box center [838, 25] width 65 height 14
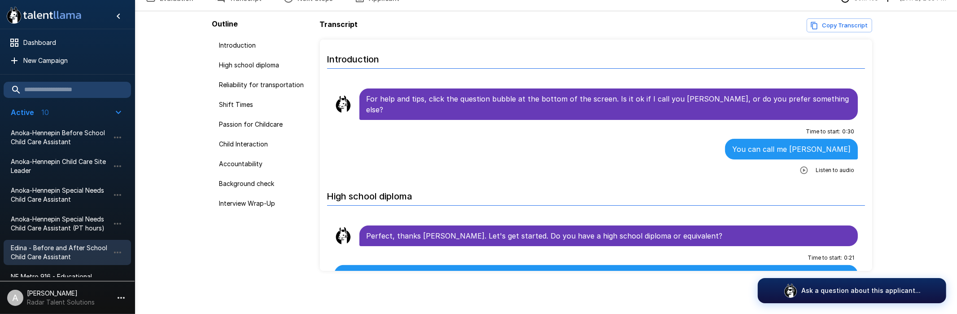
scroll to position [4, 0]
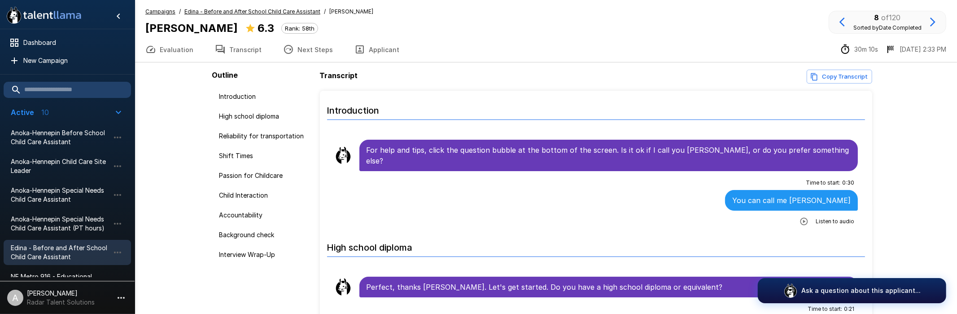
click at [225, 11] on u "Edina - Before and After School Child Care Assistant" at bounding box center [252, 11] width 136 height 7
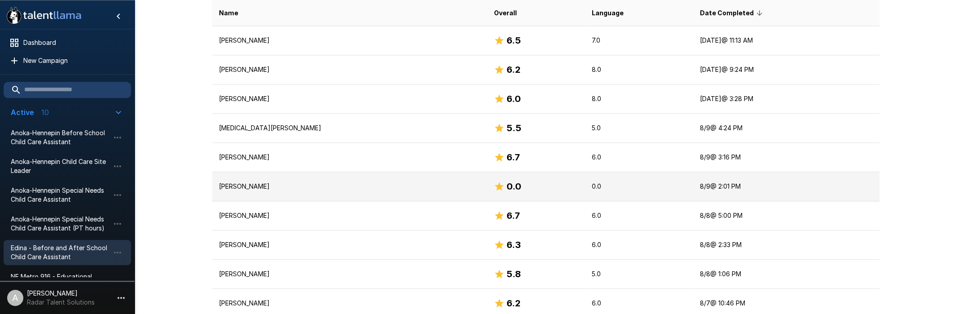
scroll to position [235, 0]
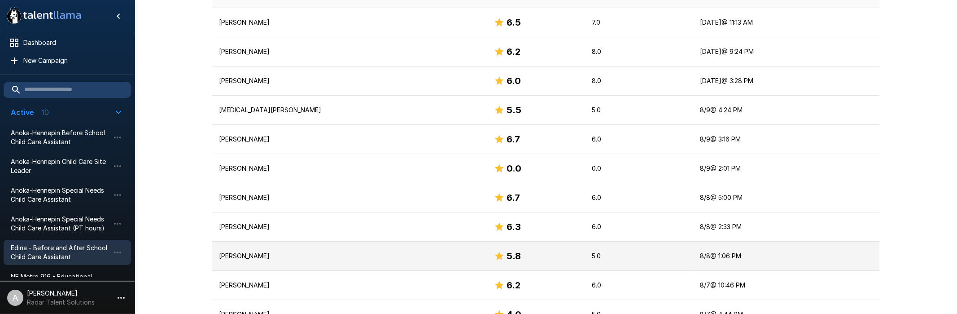
click at [335, 252] on p "[PERSON_NAME]" at bounding box center [349, 255] width 261 height 9
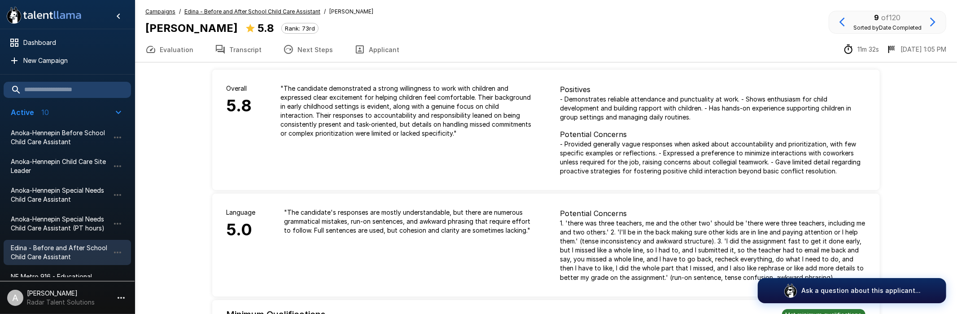
click at [241, 51] on button "Transcript" at bounding box center [238, 49] width 68 height 25
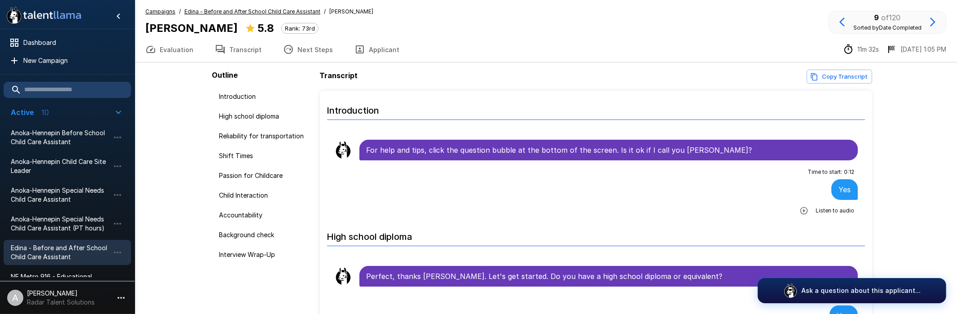
click at [847, 79] on button "Copy Transcript" at bounding box center [838, 77] width 65 height 14
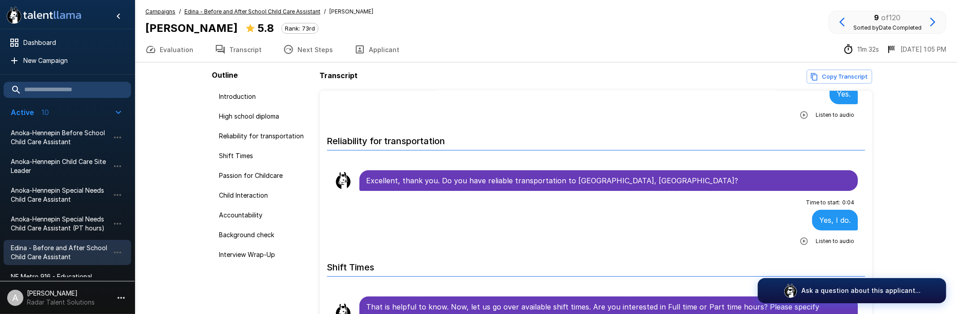
scroll to position [58, 0]
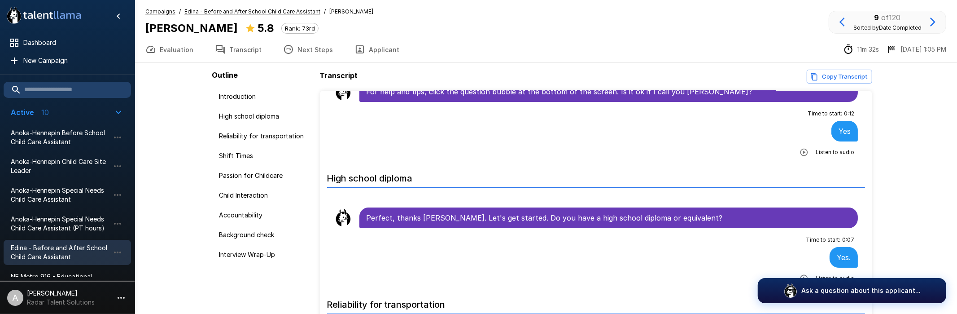
click at [244, 8] on span "Edina - Before and After School Child Care Assistant" at bounding box center [252, 11] width 136 height 9
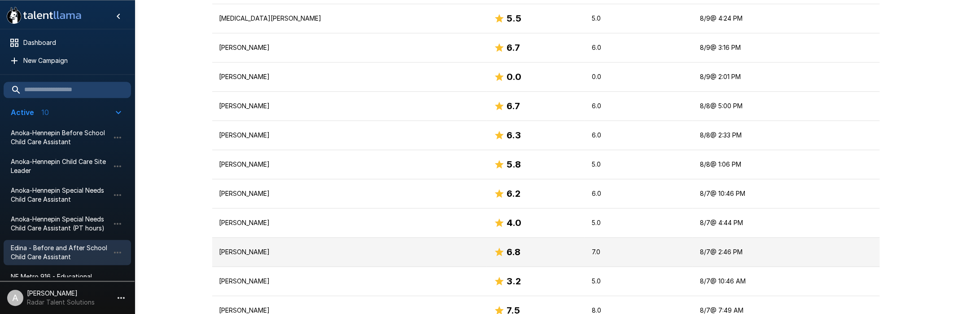
scroll to position [330, 0]
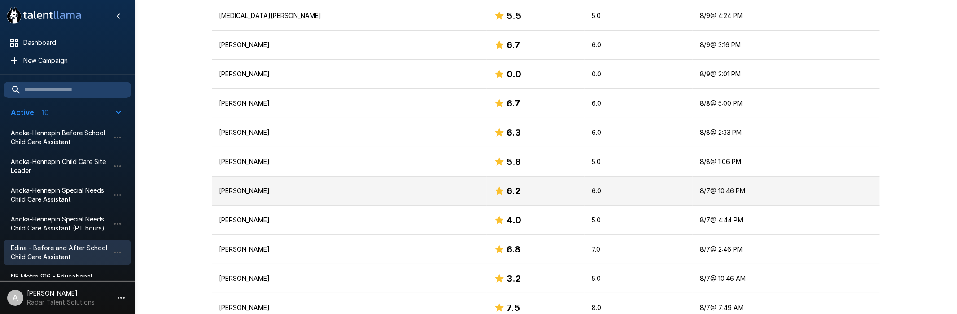
click at [357, 196] on td "[PERSON_NAME]" at bounding box center [349, 190] width 275 height 29
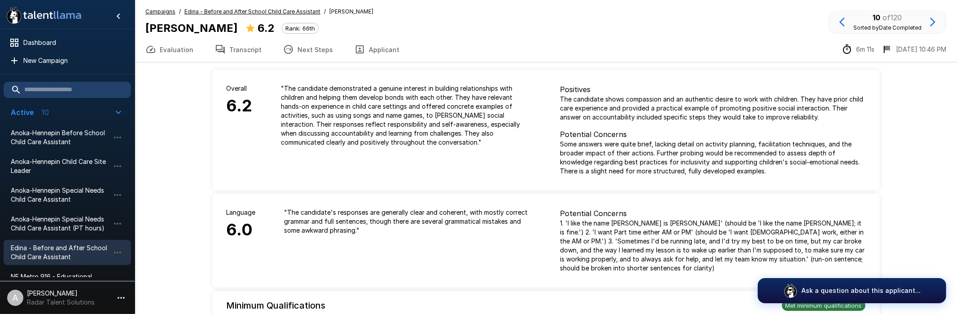
click at [245, 48] on button "Transcript" at bounding box center [238, 49] width 68 height 25
